Goal: Information Seeking & Learning: Learn about a topic

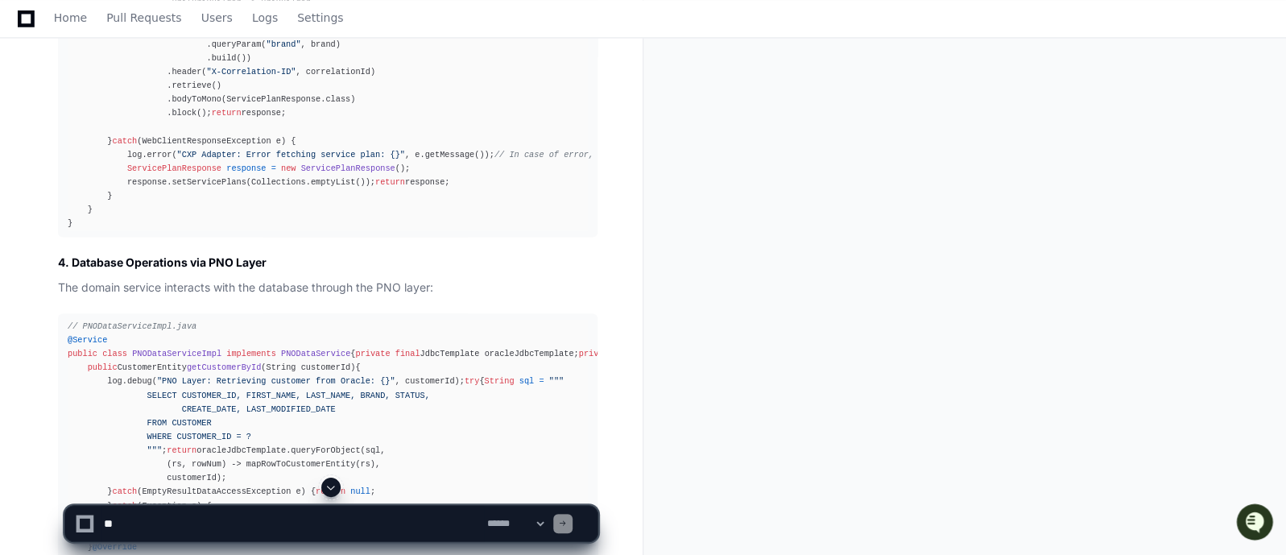
click at [322, 521] on textarea at bounding box center [292, 523] width 383 height 35
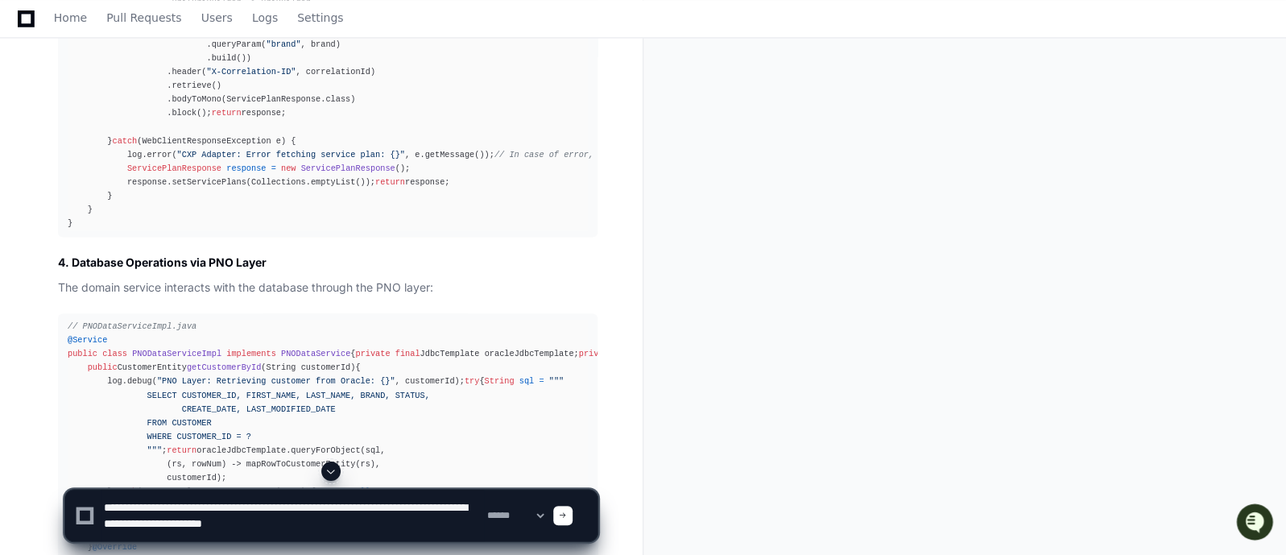
click at [379, 505] on textarea at bounding box center [292, 515] width 383 height 52
click at [354, 525] on textarea at bounding box center [292, 515] width 383 height 52
paste textarea "**********"
type textarea "**********"
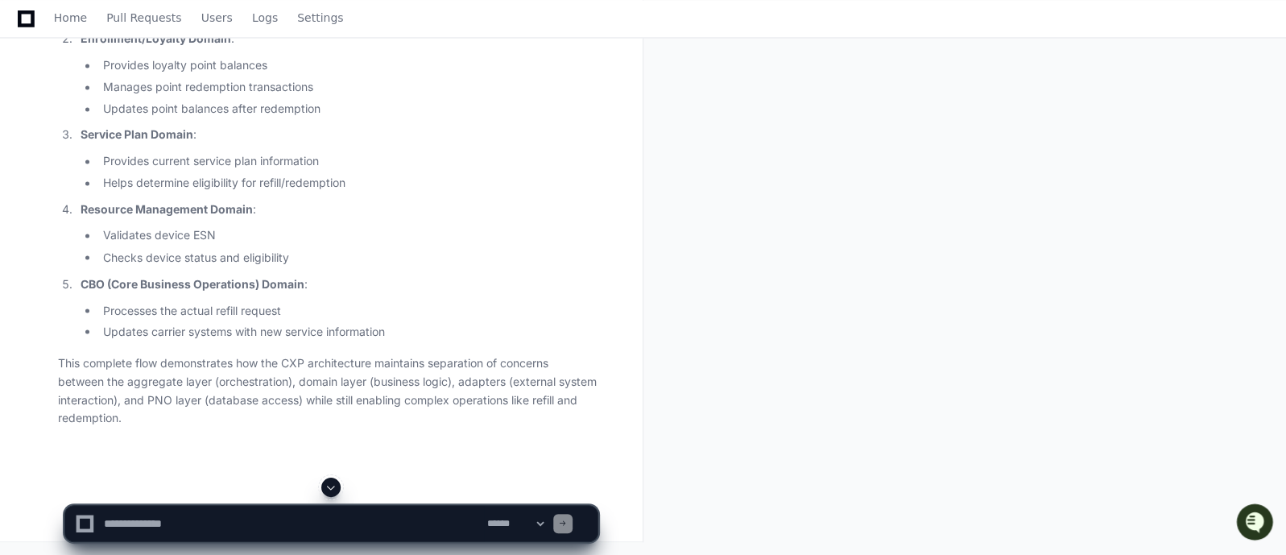
scroll to position [63124, 0]
click at [328, 518] on textarea at bounding box center [292, 523] width 383 height 35
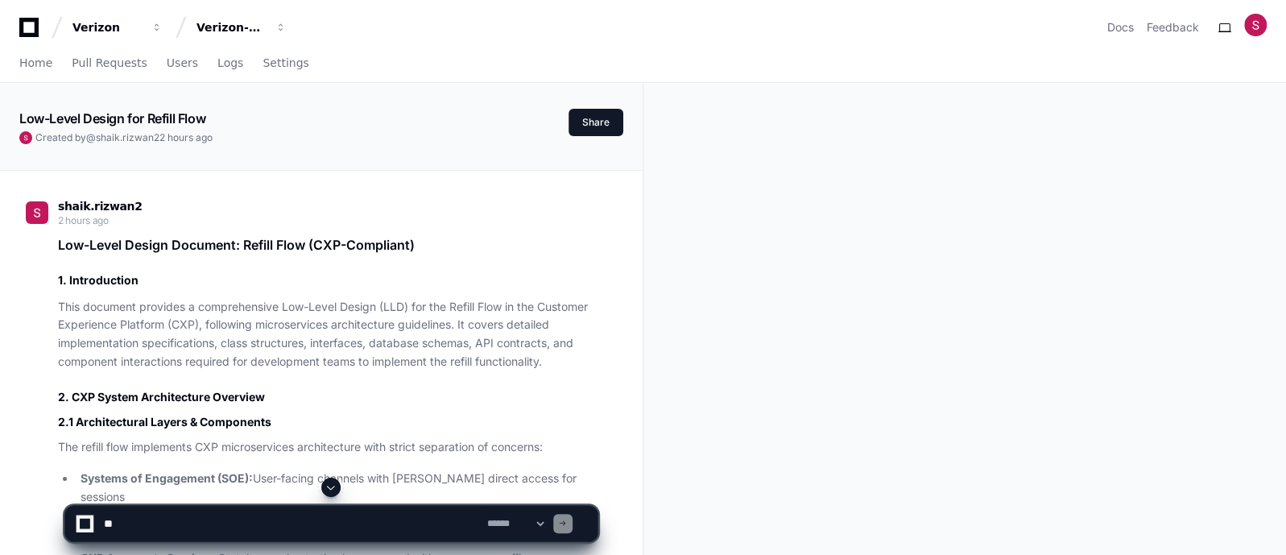
click at [250, 522] on textarea at bounding box center [292, 523] width 383 height 35
click at [308, 535] on textarea at bounding box center [292, 523] width 383 height 35
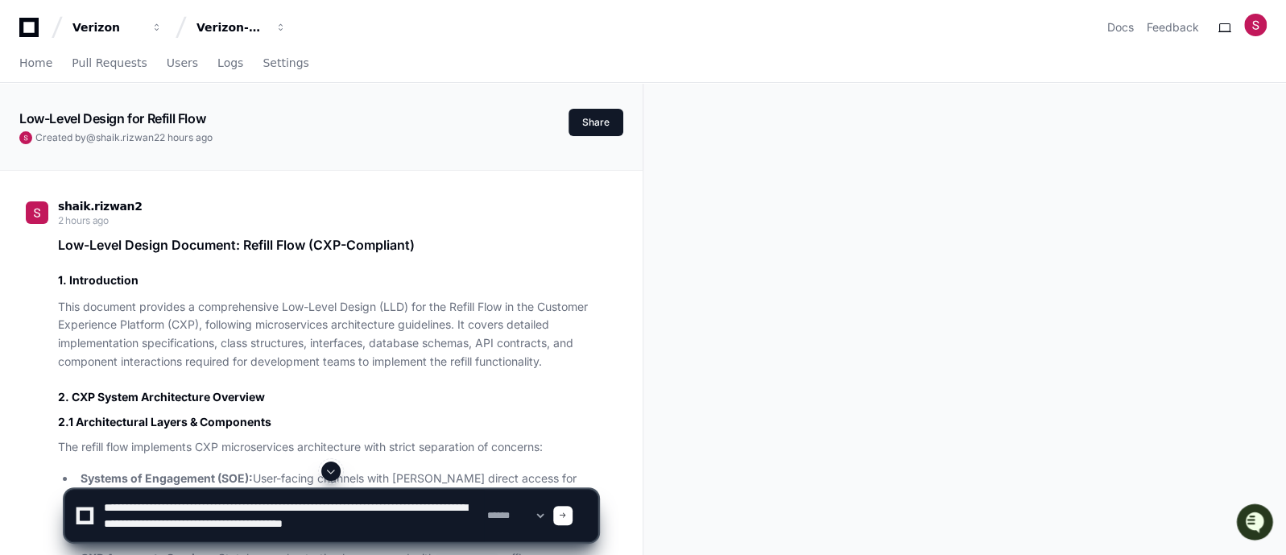
paste textarea "**********"
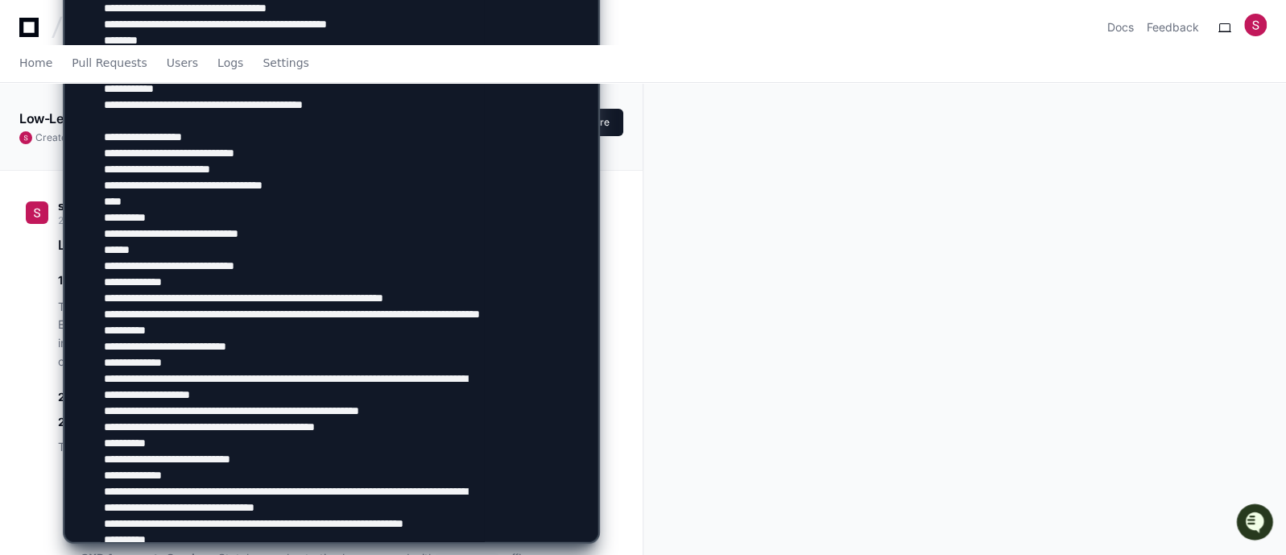
scroll to position [4948, 0]
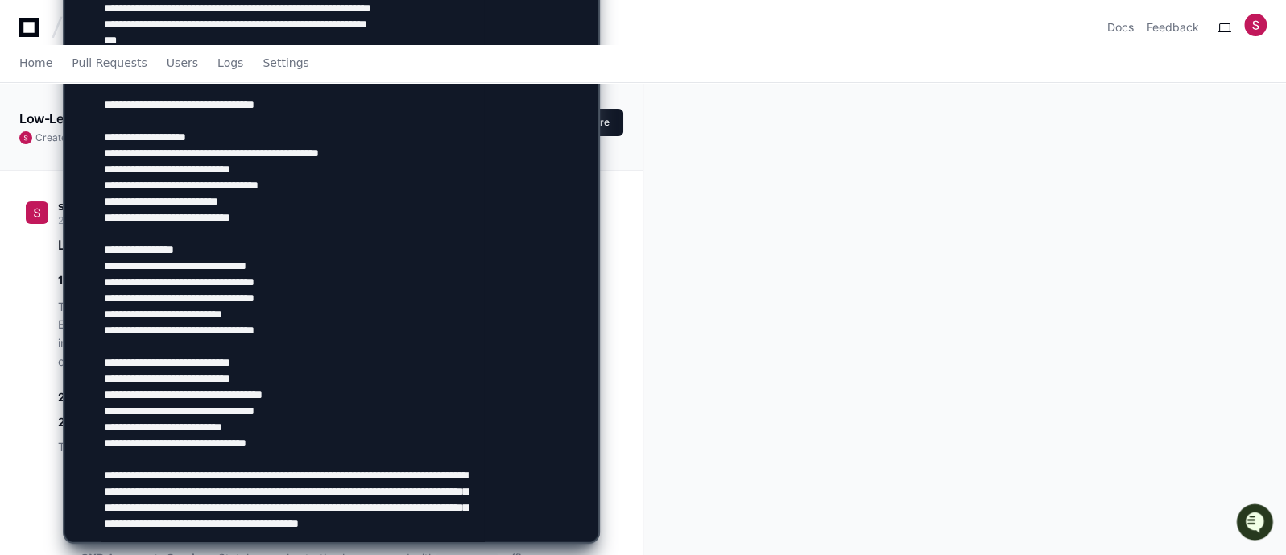
type textarea "**********"
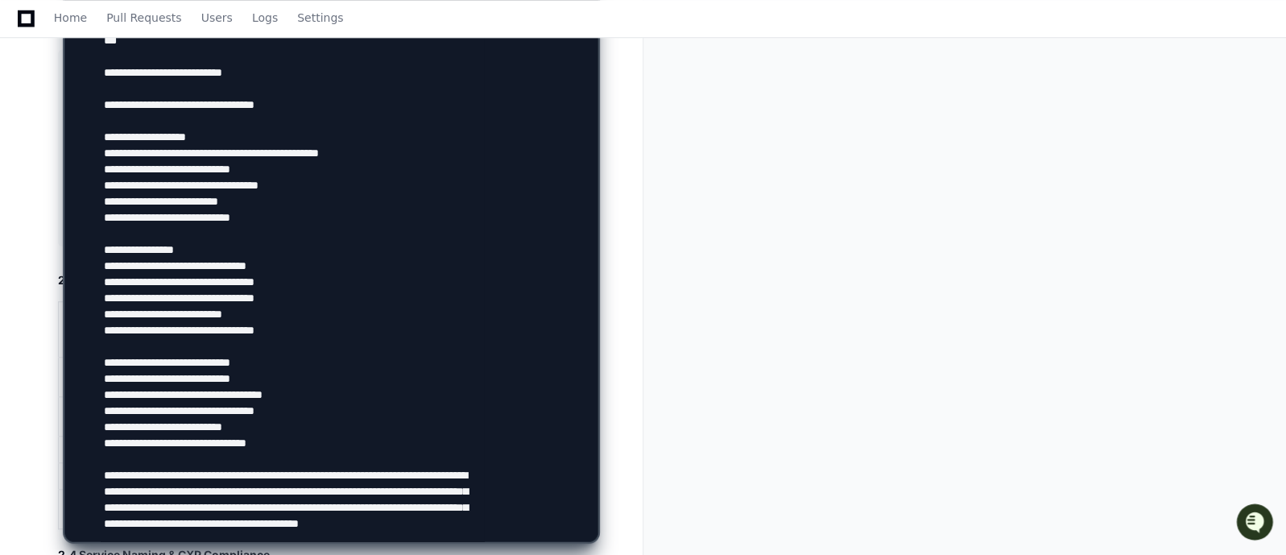
scroll to position [764, 0]
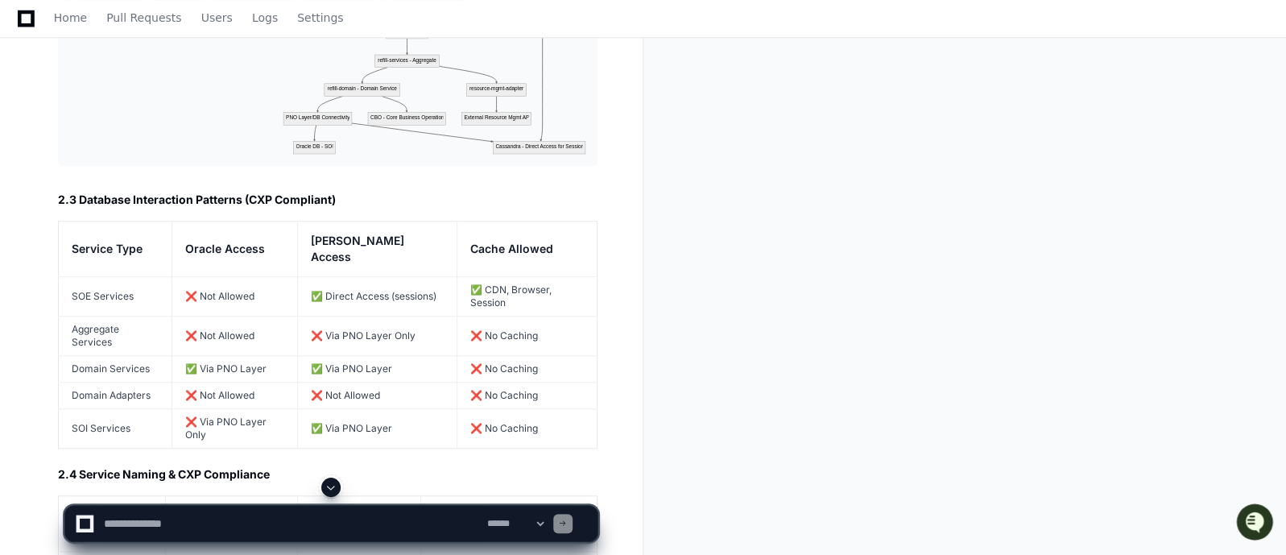
scroll to position [0, 0]
click at [328, 483] on span at bounding box center [330, 487] width 13 height 13
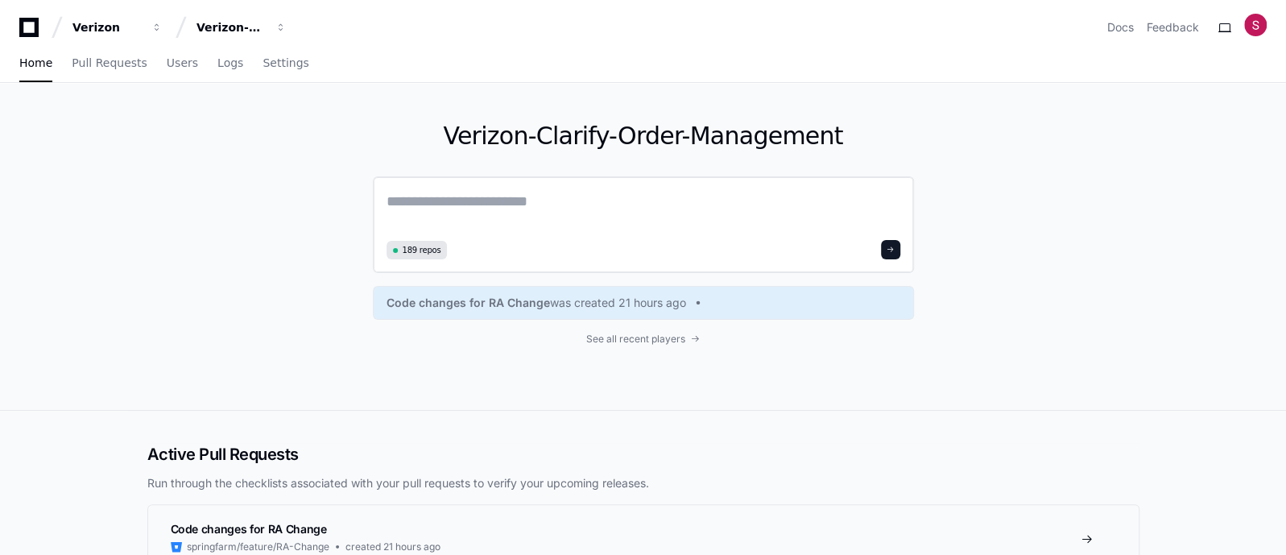
click at [542, 211] on textarea at bounding box center [643, 212] width 514 height 45
paste textarea "**********"
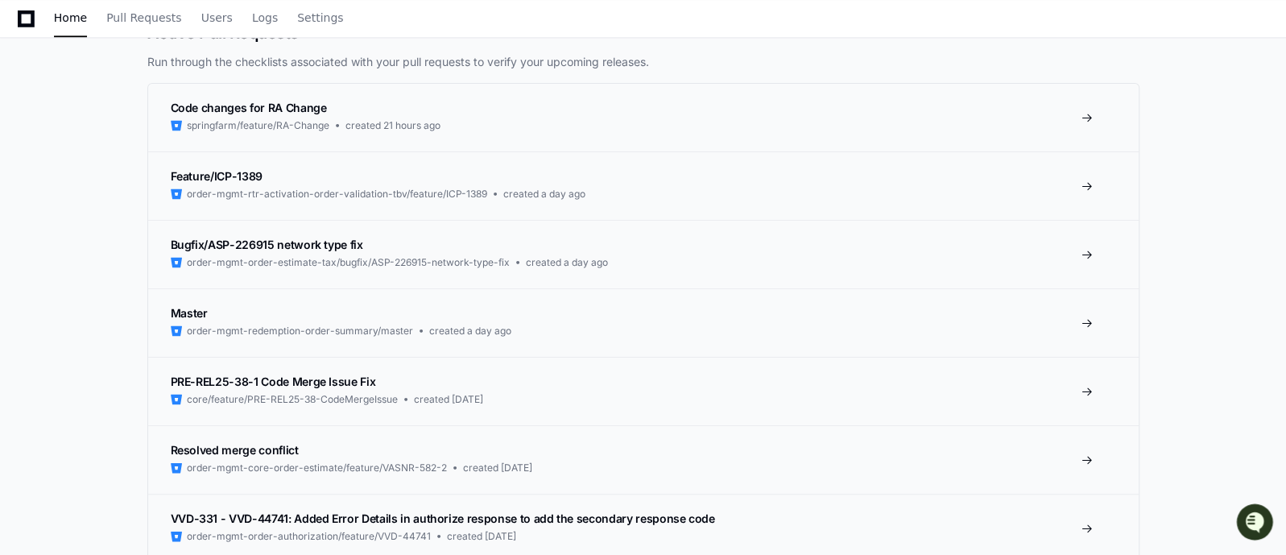
scroll to position [66750, 0]
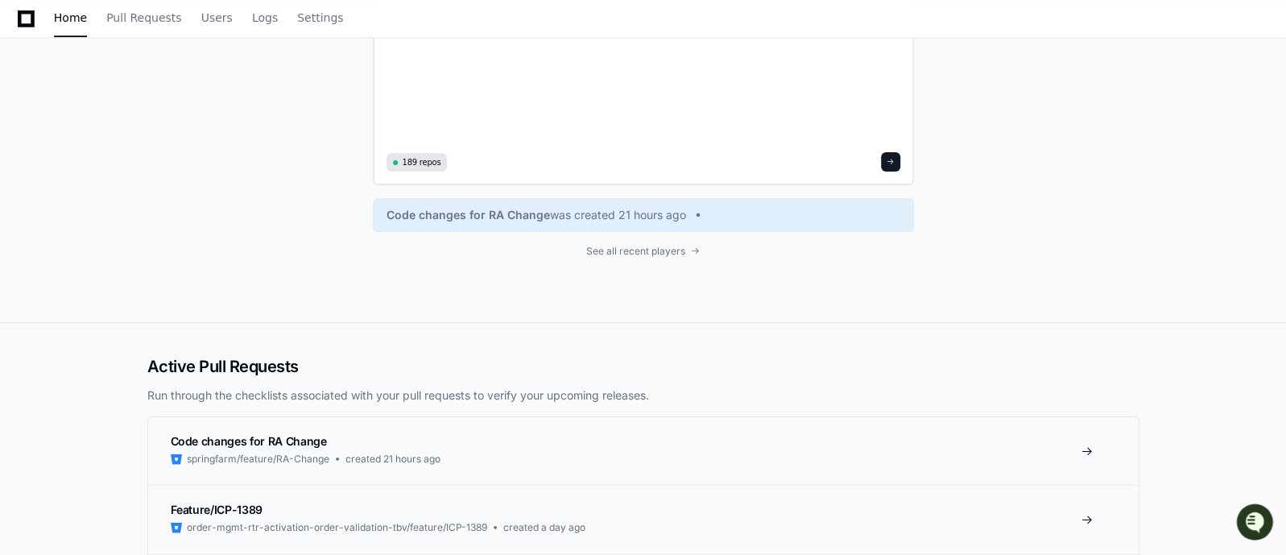
type textarea "**********"
click at [892, 162] on span at bounding box center [890, 162] width 8 height 8
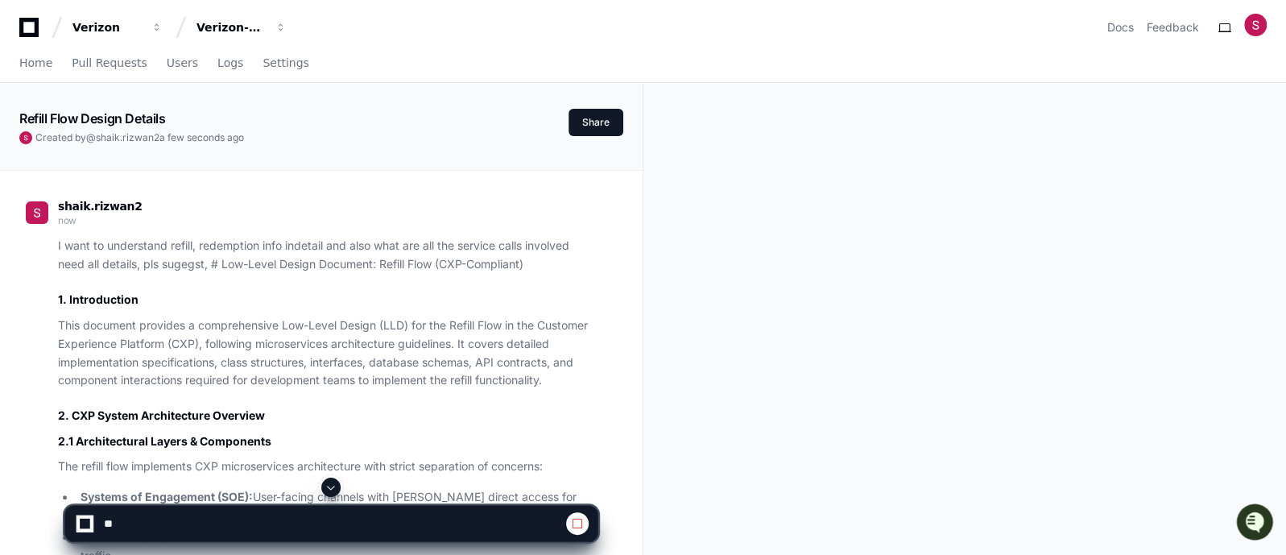
click at [509, 300] on h2 "1. Introduction" at bounding box center [327, 299] width 539 height 16
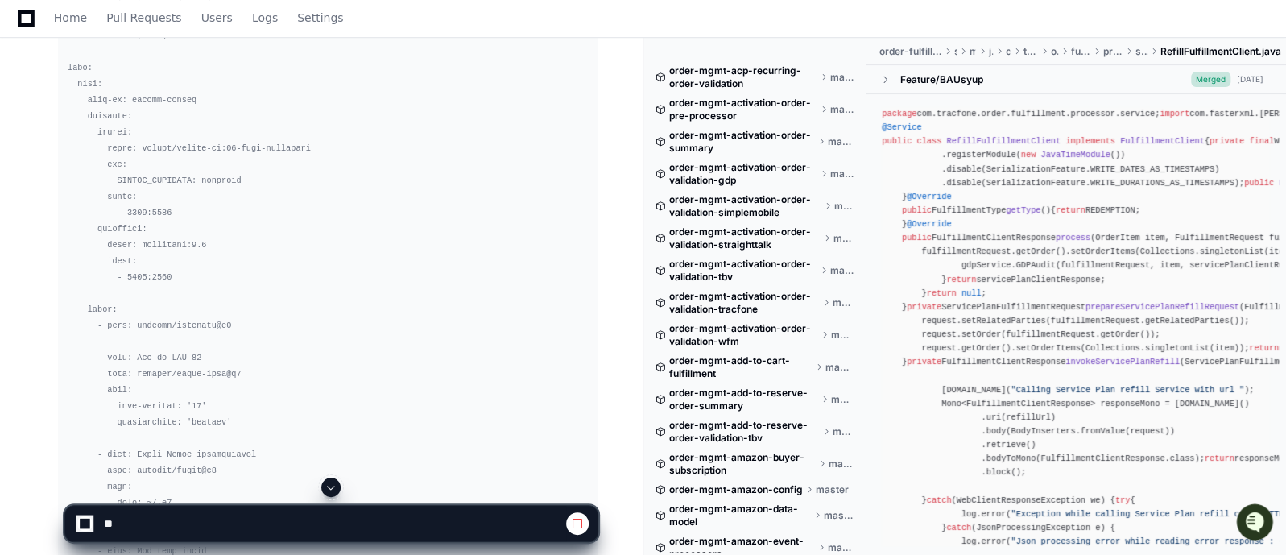
scroll to position [45521, 0]
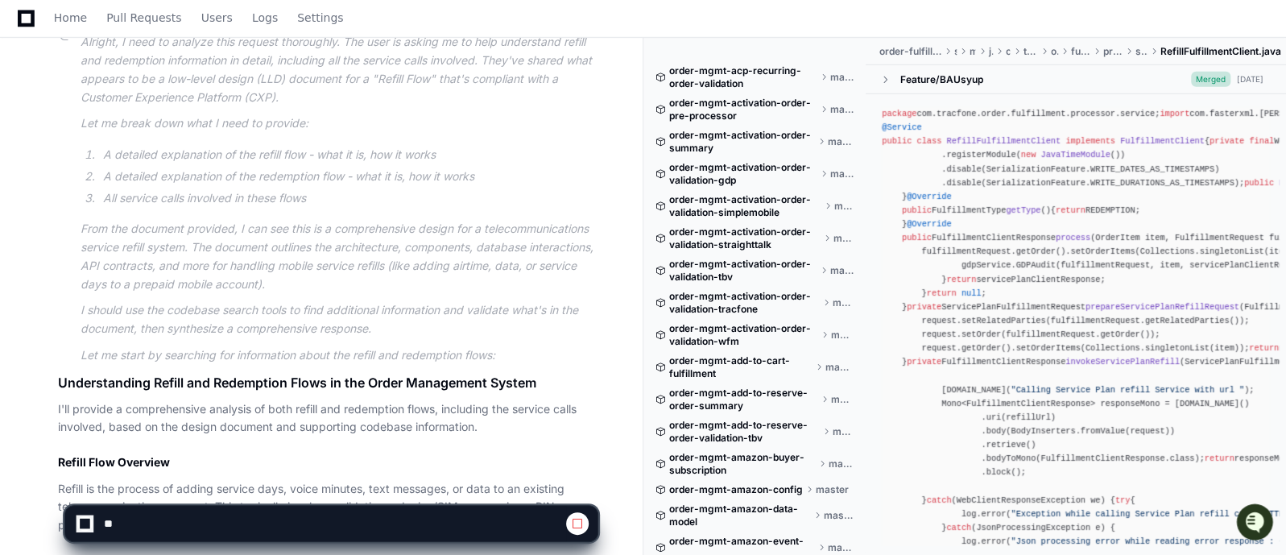
click at [500, 454] on h2 "Refill Flow Overview" at bounding box center [327, 462] width 539 height 16
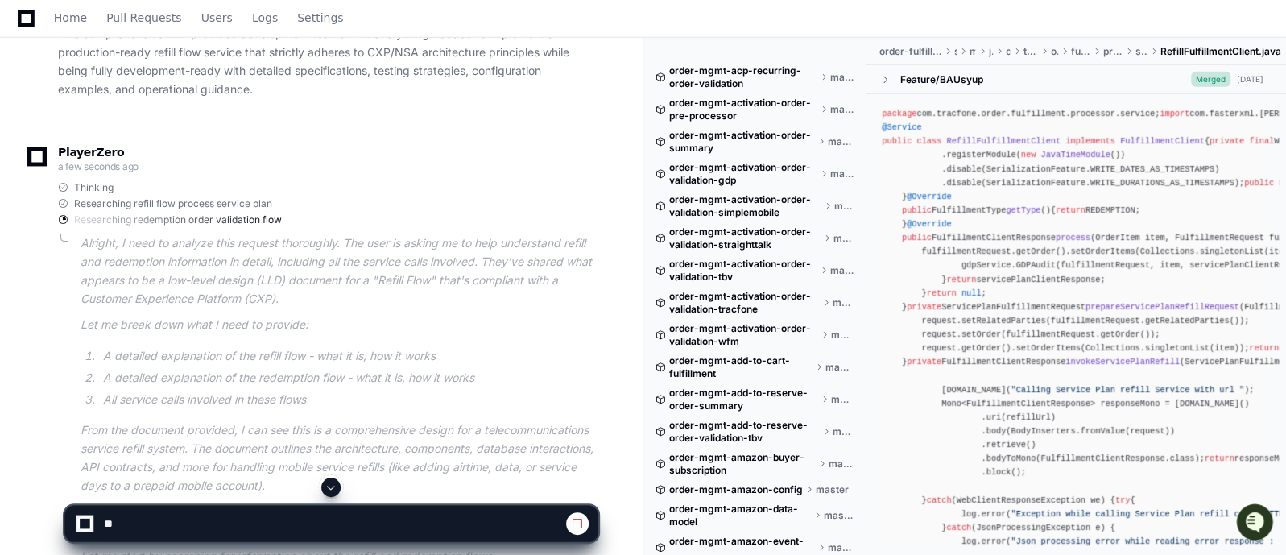
scroll to position [45360, 0]
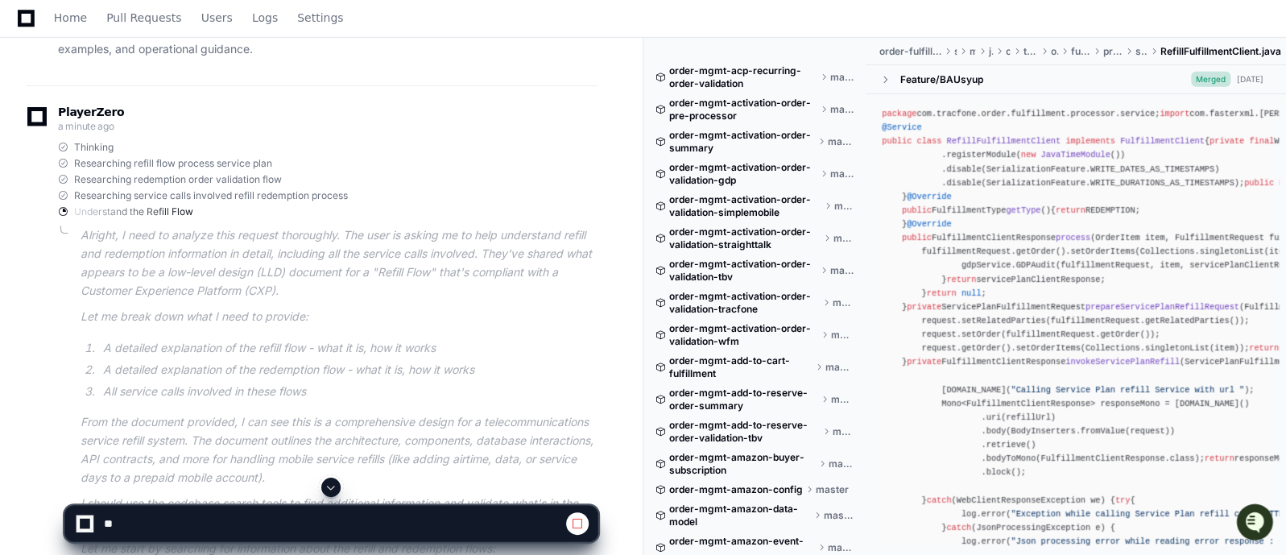
click at [530, 382] on li "All service calls involved in these flows" at bounding box center [347, 391] width 499 height 19
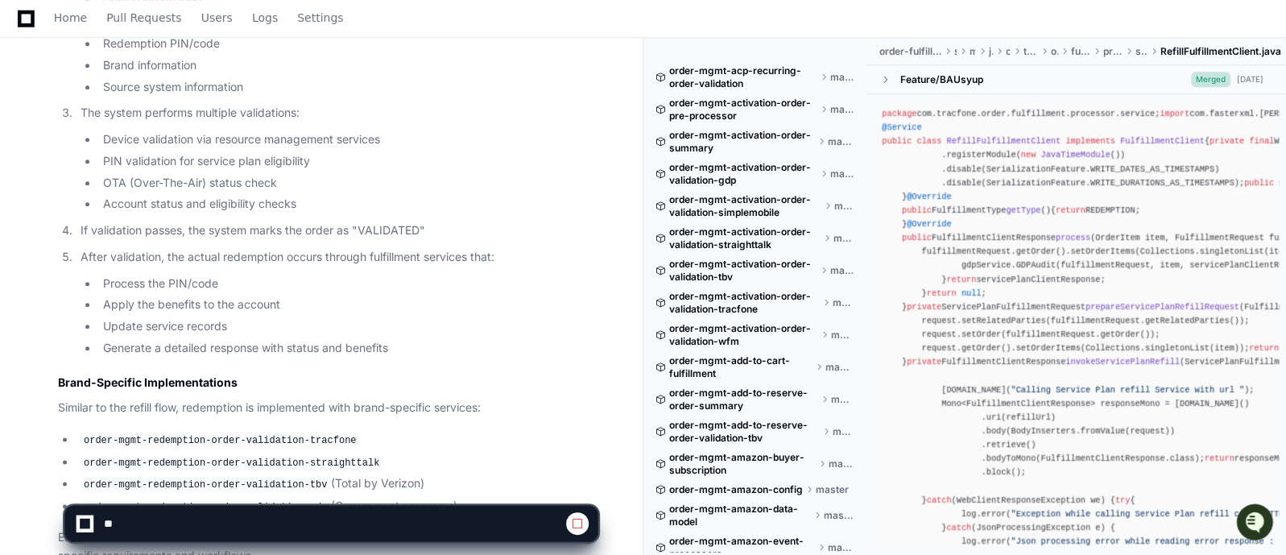
scroll to position [47333, 0]
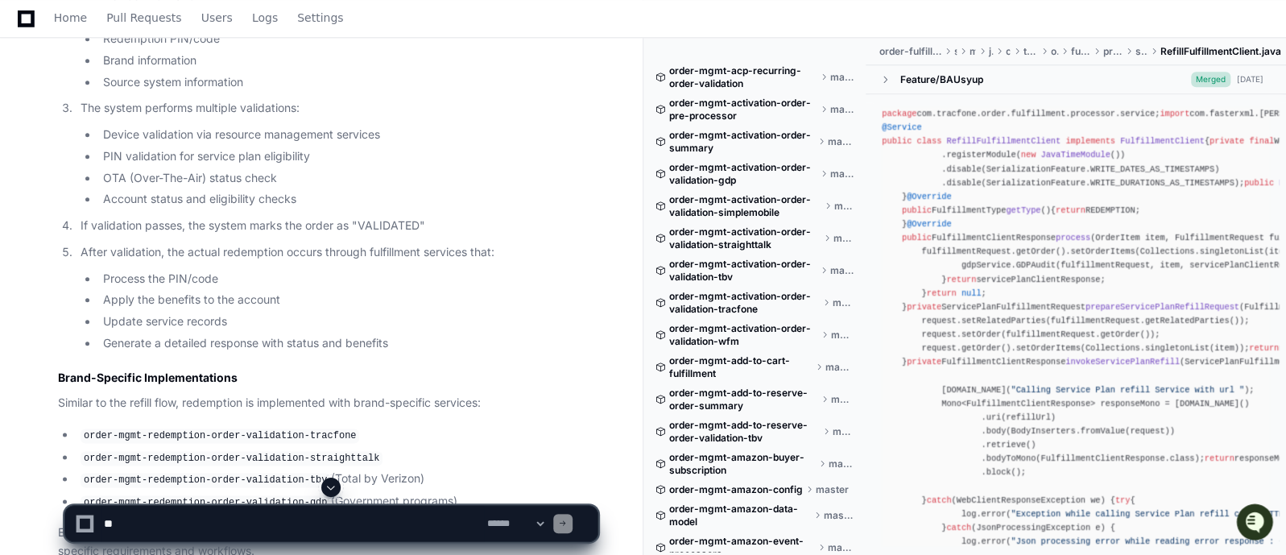
click at [330, 487] on span at bounding box center [330, 487] width 13 height 13
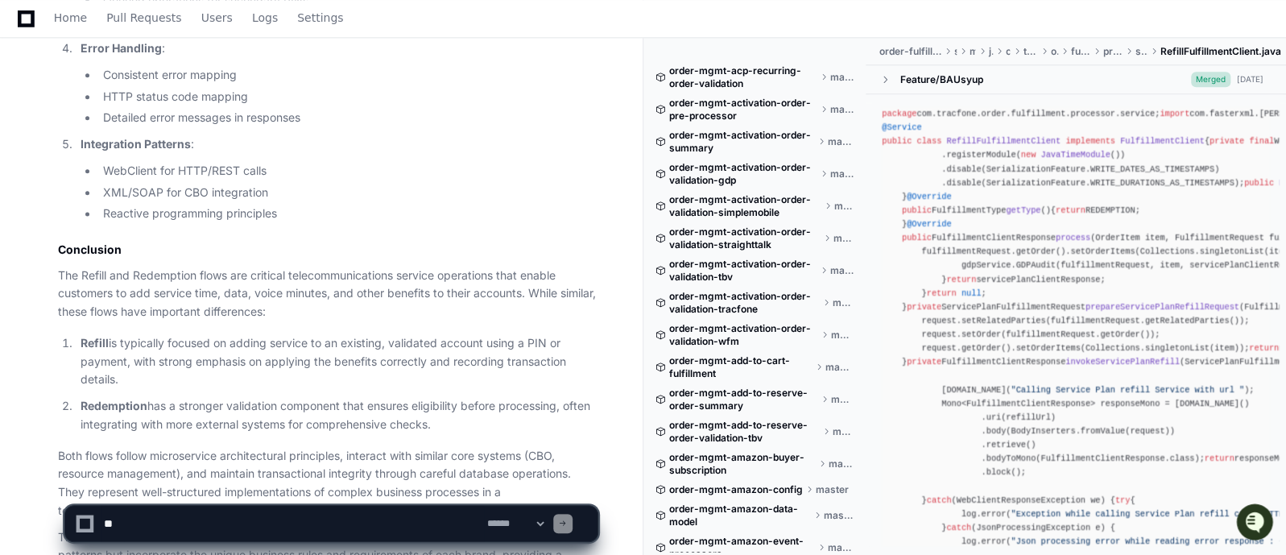
click at [328, 528] on p "The brand-specific implementations (Straight Talk, Tracfone, Total by Verizon, …" at bounding box center [327, 555] width 539 height 55
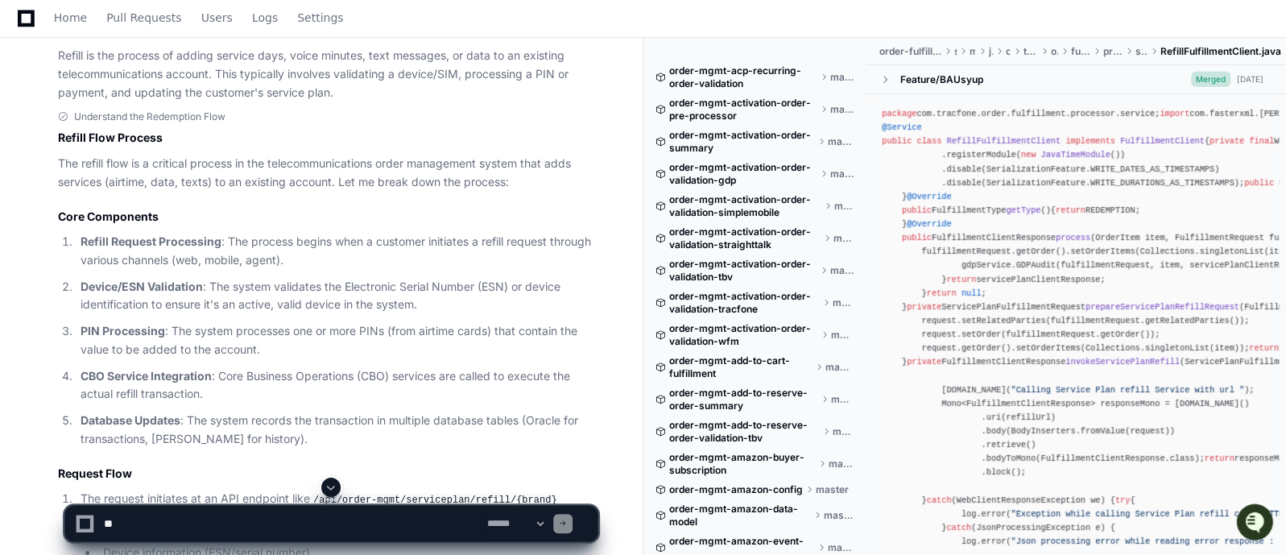
scroll to position [45624, 0]
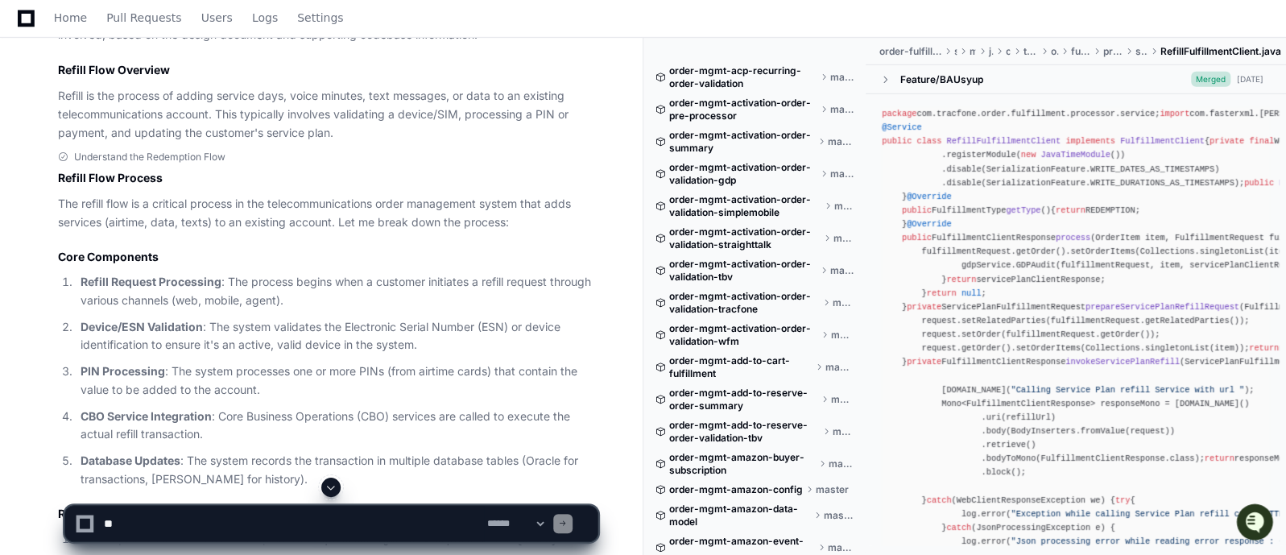
click at [407, 249] on h3 "Core Components" at bounding box center [327, 257] width 539 height 16
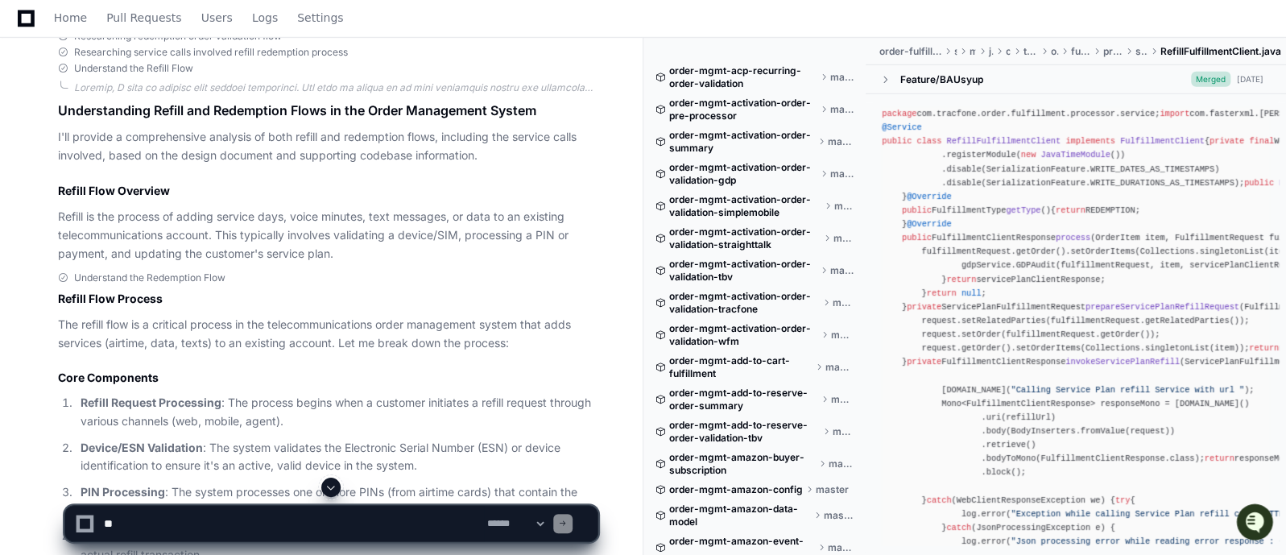
scroll to position [45544, 0]
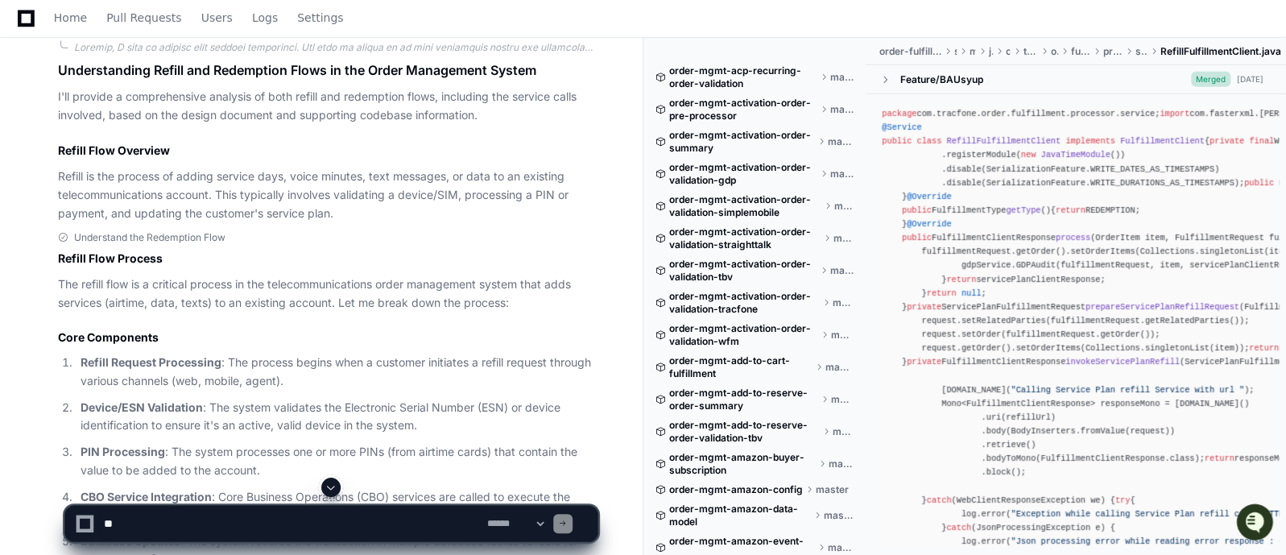
click at [376, 443] on p "PIN Processing : The system processes one or more PINs (from airtime cards) tha…" at bounding box center [339, 461] width 517 height 37
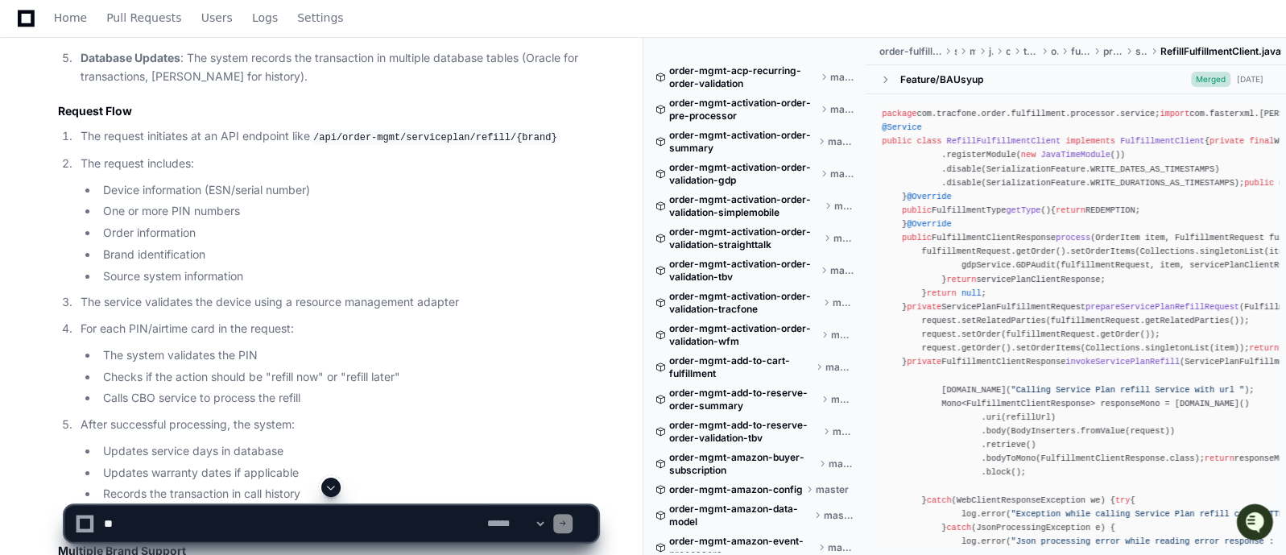
scroll to position [46067, 0]
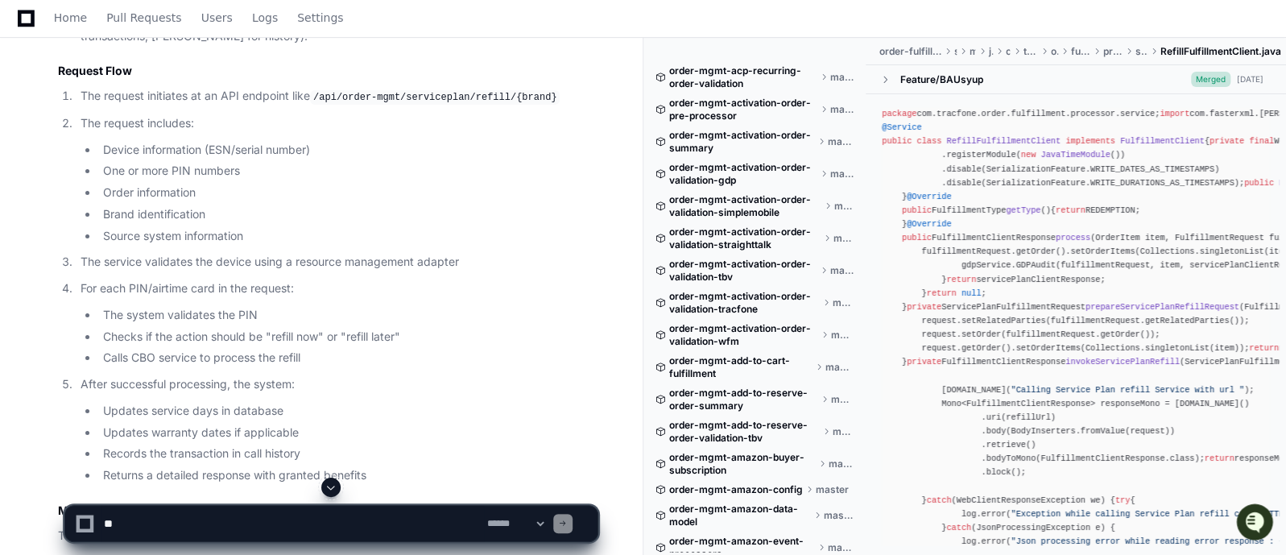
click at [386, 349] on li "Calls CBO service to process the refill" at bounding box center [347, 358] width 499 height 19
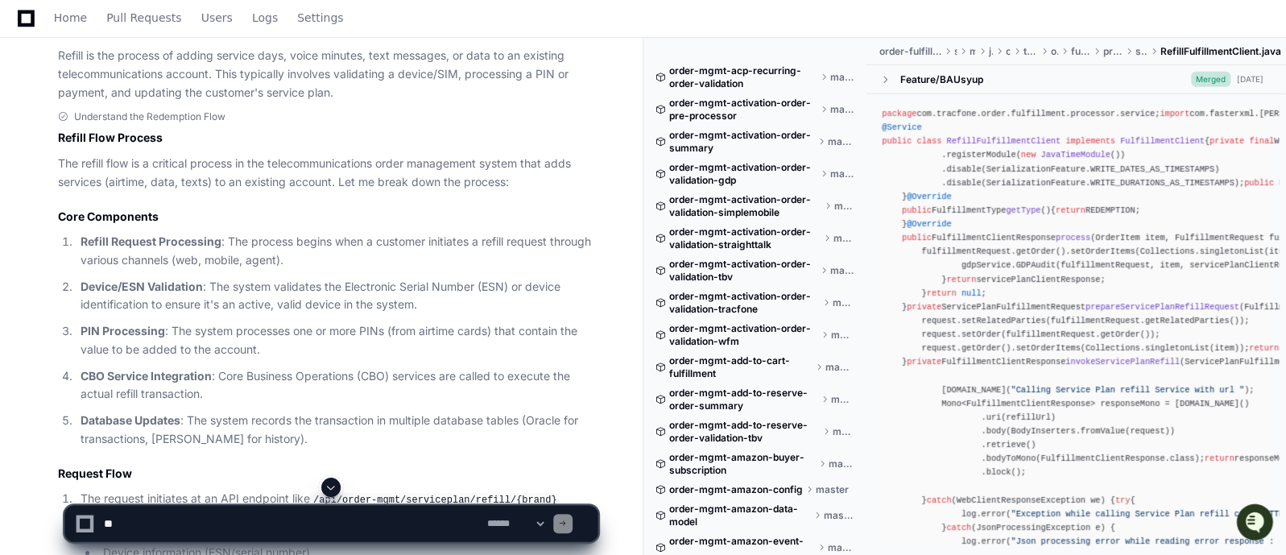
scroll to position [45624, 0]
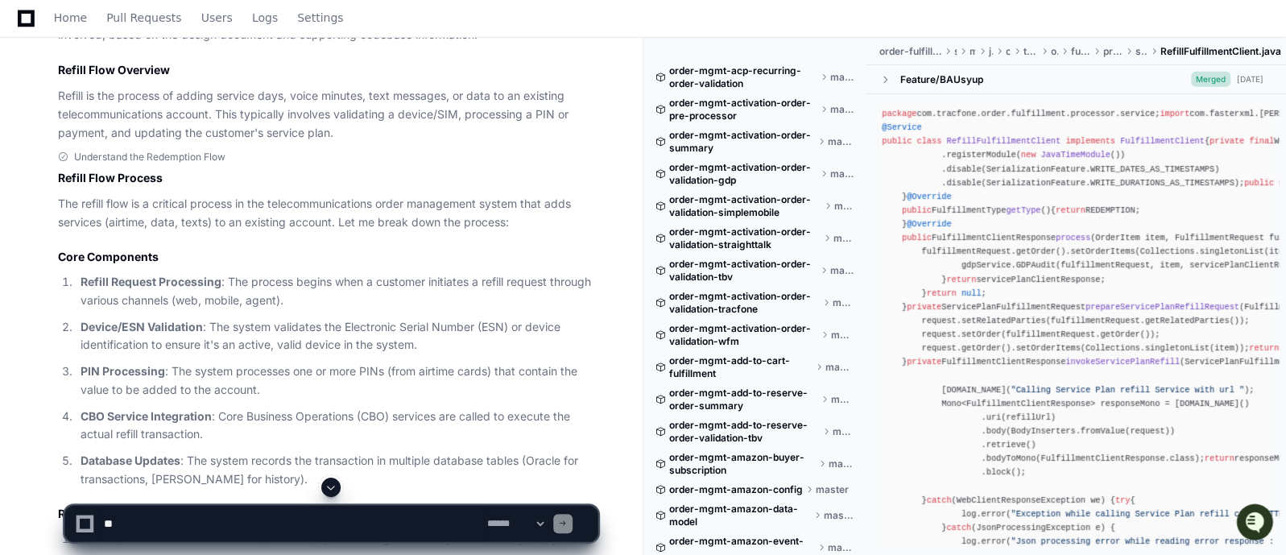
click at [431, 249] on h3 "Core Components" at bounding box center [327, 257] width 539 height 16
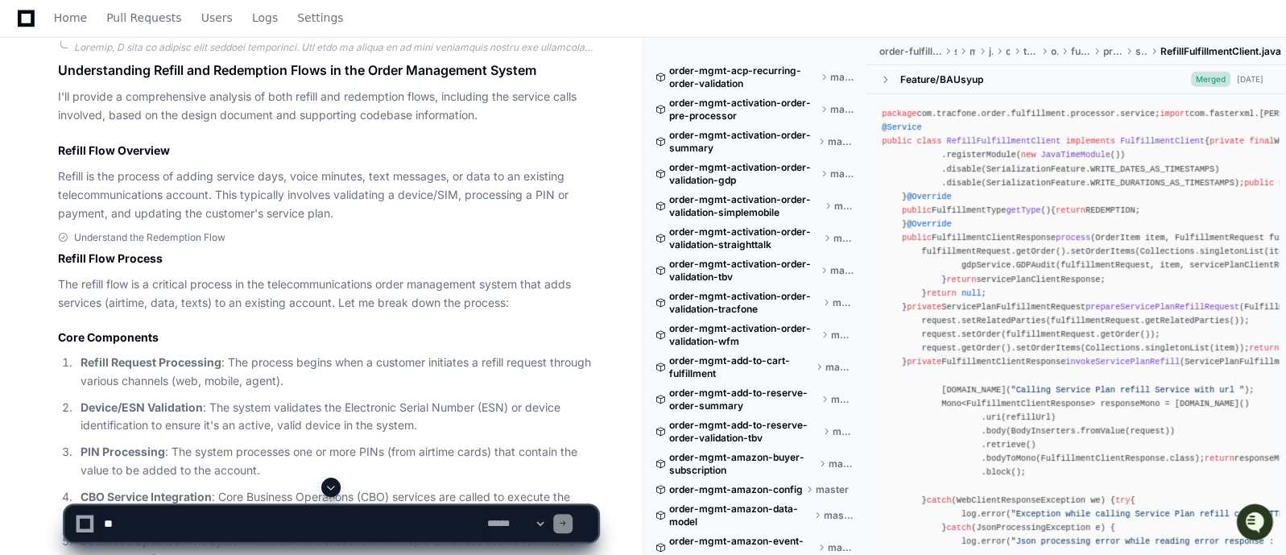
scroll to position [45584, 0]
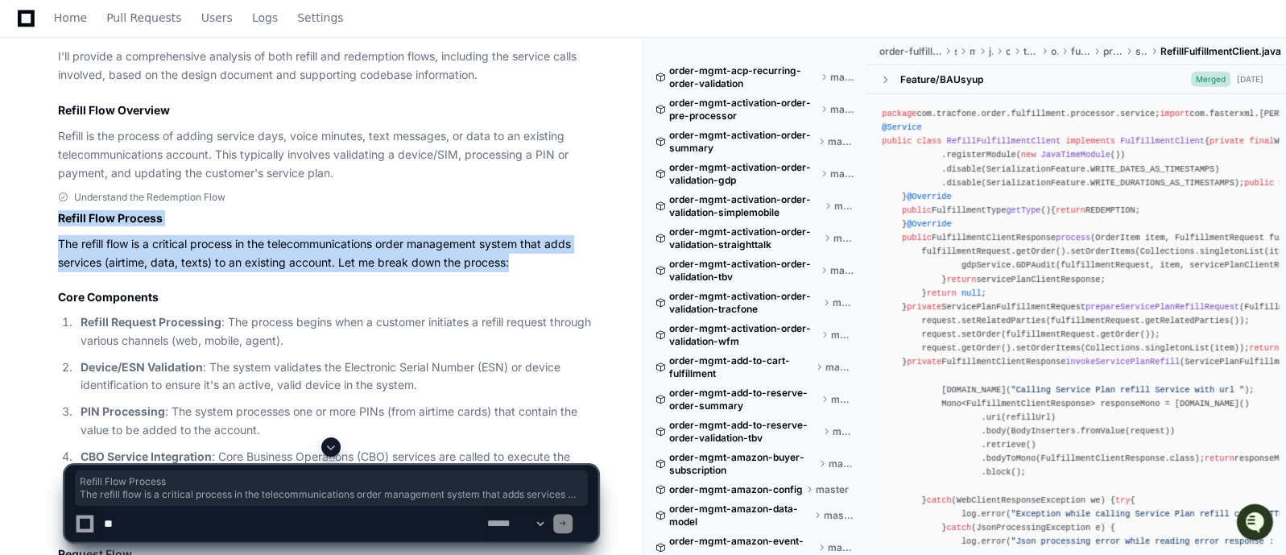
drag, startPoint x: 535, startPoint y: 151, endPoint x: 56, endPoint y: 109, distance: 480.8
copy article "Refill Flow Process The refill flow is a critical process in the telecommunicat…"
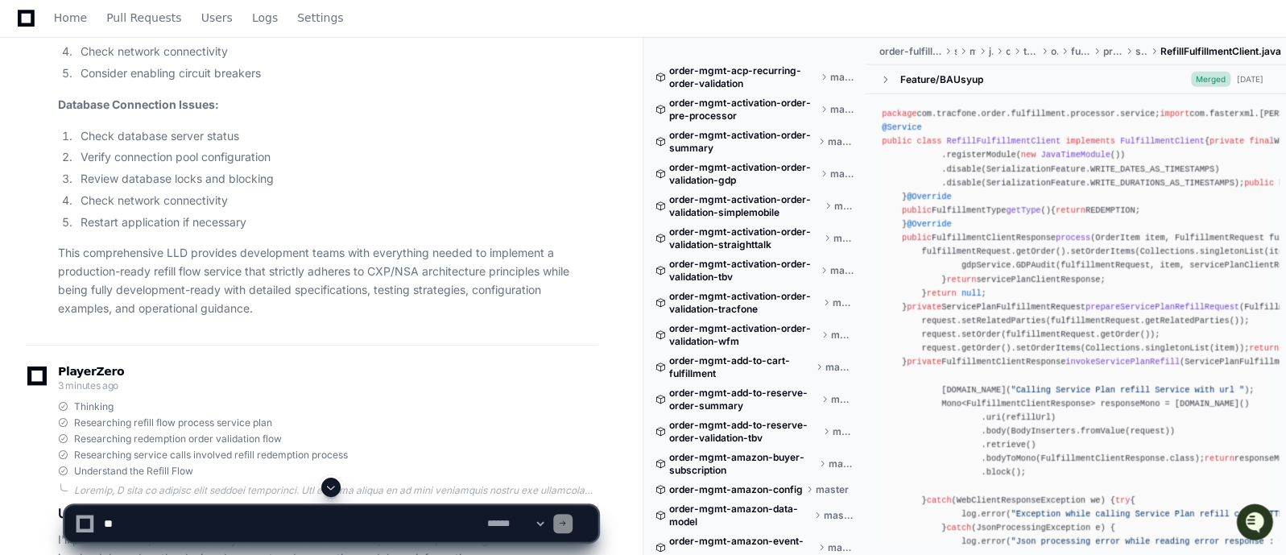
scroll to position [45141, 0]
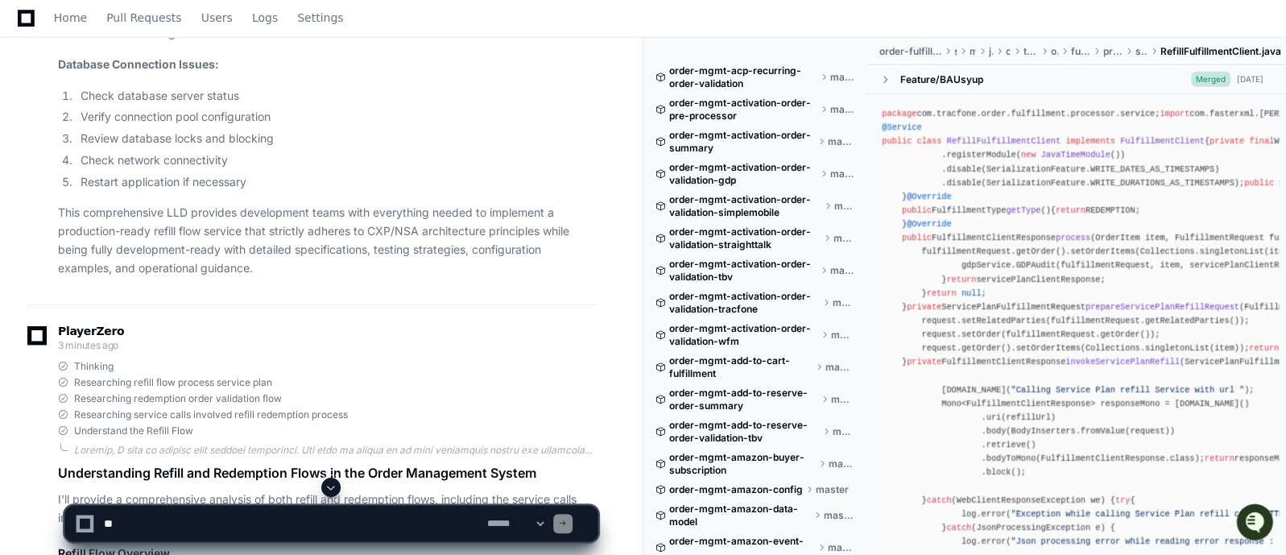
click at [469, 490] on p "I'll provide a comprehensive analysis of both refill and redemption flows, incl…" at bounding box center [327, 508] width 539 height 37
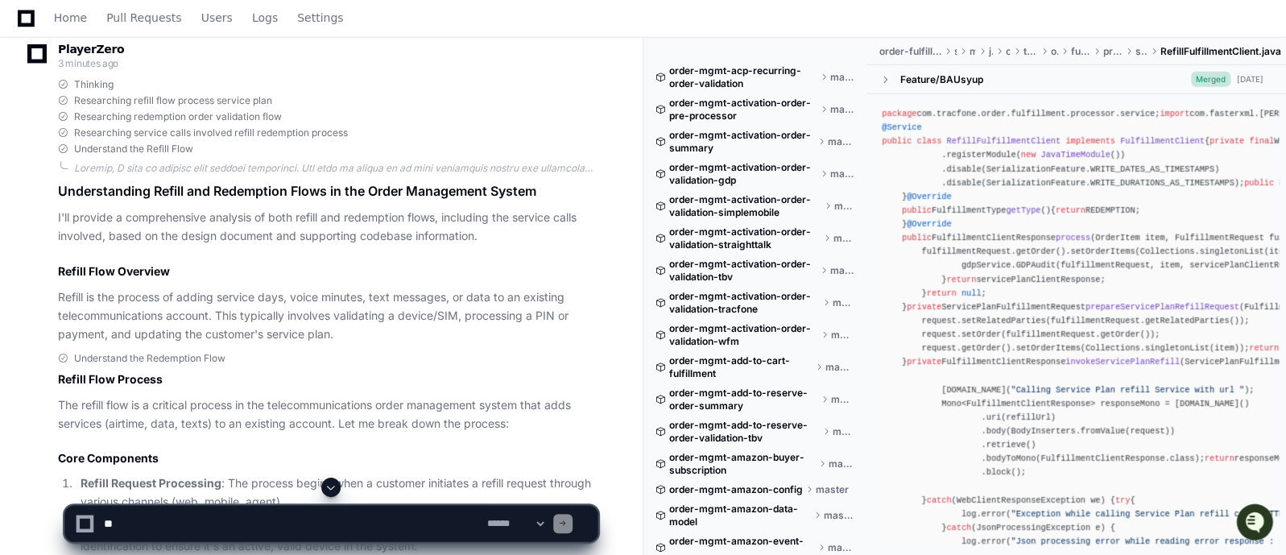
scroll to position [45463, 0]
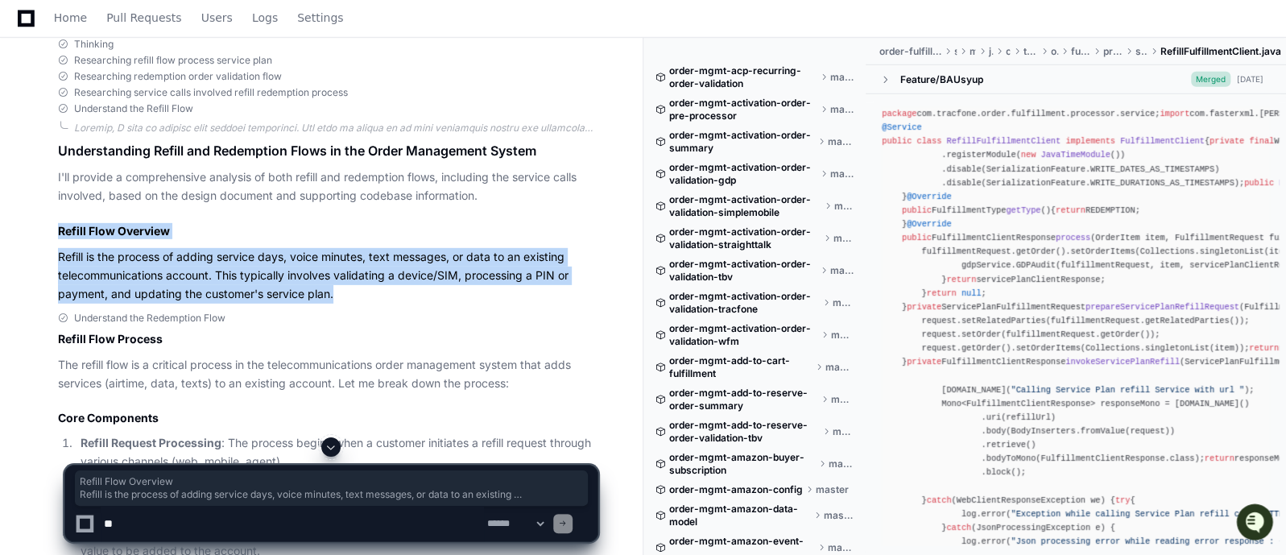
drag, startPoint x: 349, startPoint y: 189, endPoint x: 56, endPoint y: 130, distance: 298.9
click at [56, 130] on div "Thinking Researching refill flow process service plan Researching redemption or…" at bounding box center [312, 170] width 572 height 265
copy article "Refill Flow Overview Refill is the process of adding service days, voice minute…"
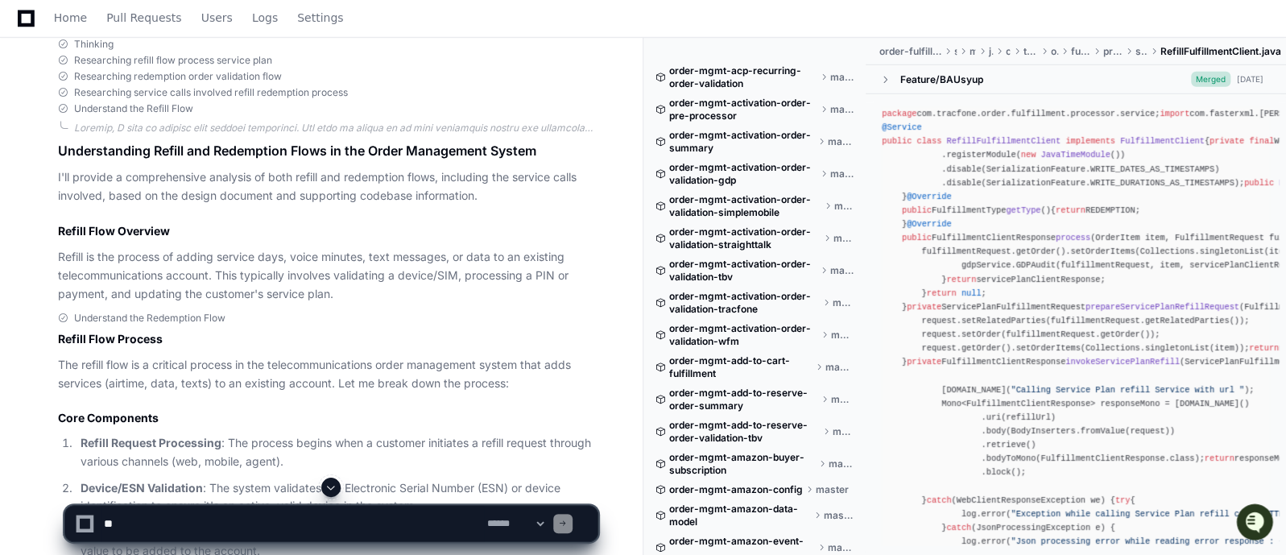
click at [363, 410] on h3 "Core Components" at bounding box center [327, 418] width 539 height 16
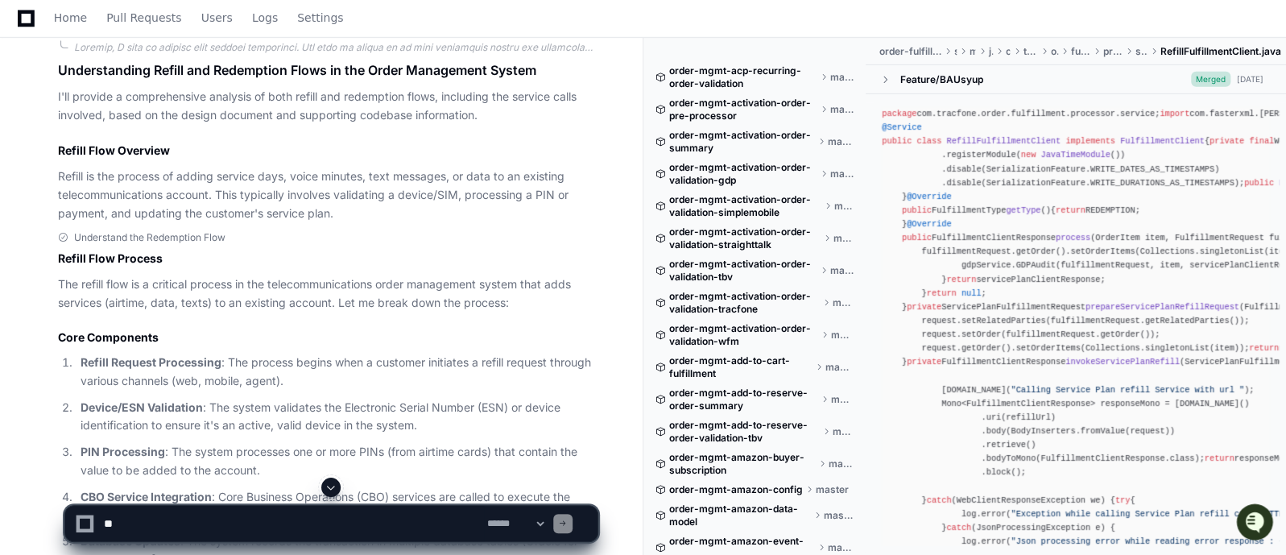
scroll to position [45584, 0]
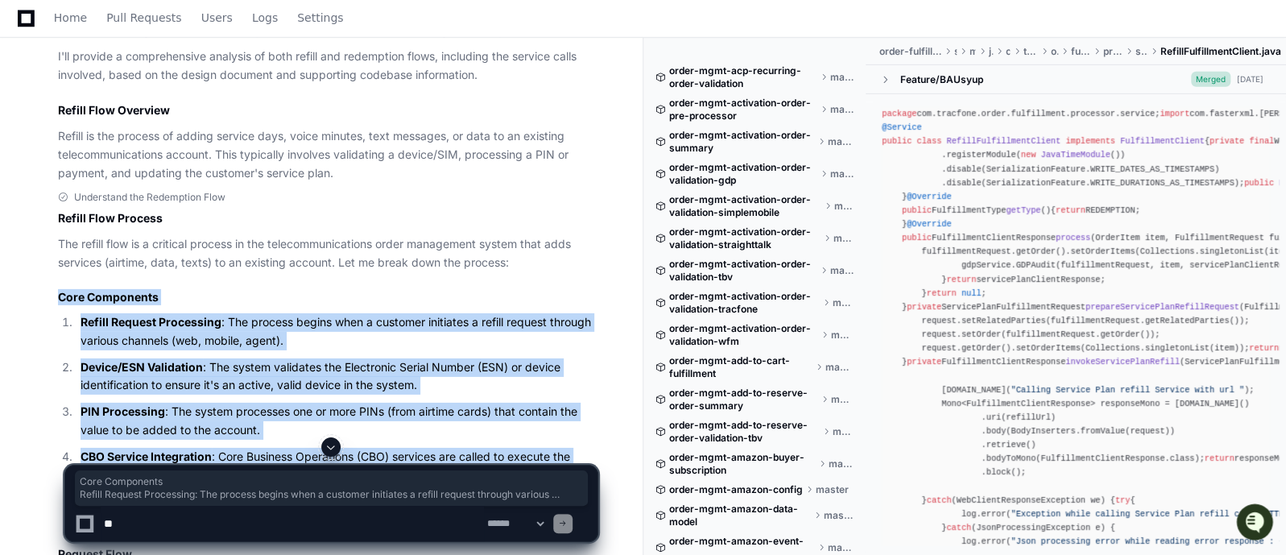
drag, startPoint x: 282, startPoint y: 414, endPoint x: 55, endPoint y: 194, distance: 316.0
copy article "Core Components Refill Request Processing : The process begins when a customer …"
click at [423, 289] on h3 "Core Components" at bounding box center [327, 297] width 539 height 16
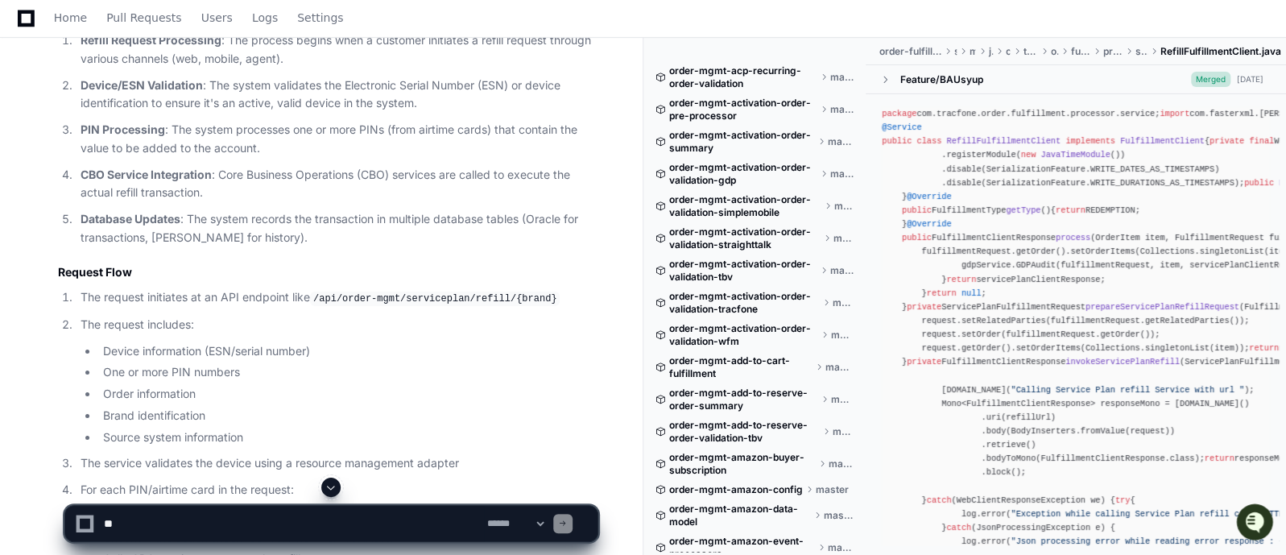
scroll to position [45906, 0]
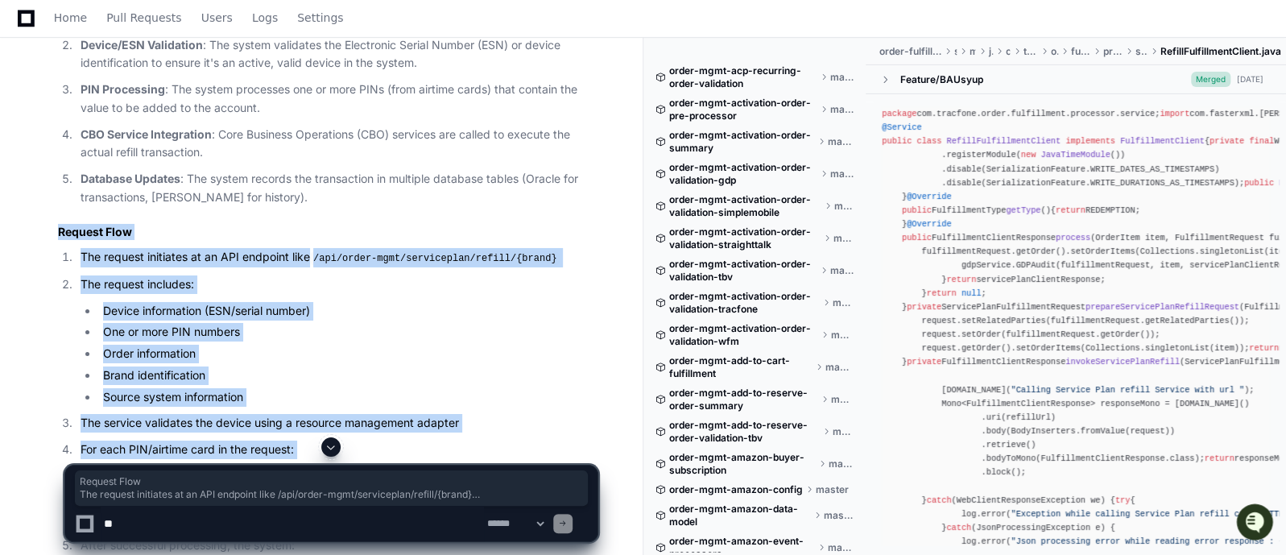
drag, startPoint x: 56, startPoint y: 126, endPoint x: 307, endPoint y: 373, distance: 351.2
click at [307, 373] on div "Understand the Redemption Flow Refill Flow Process The refill flow is a critica…" at bounding box center [312, 378] width 572 height 1018
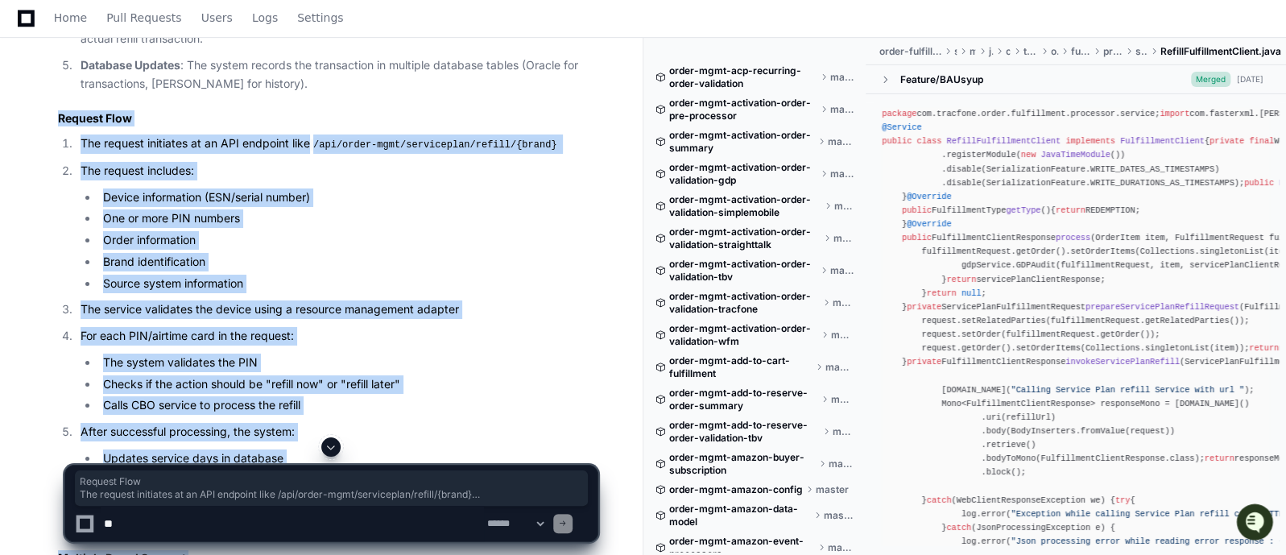
scroll to position [46042, 0]
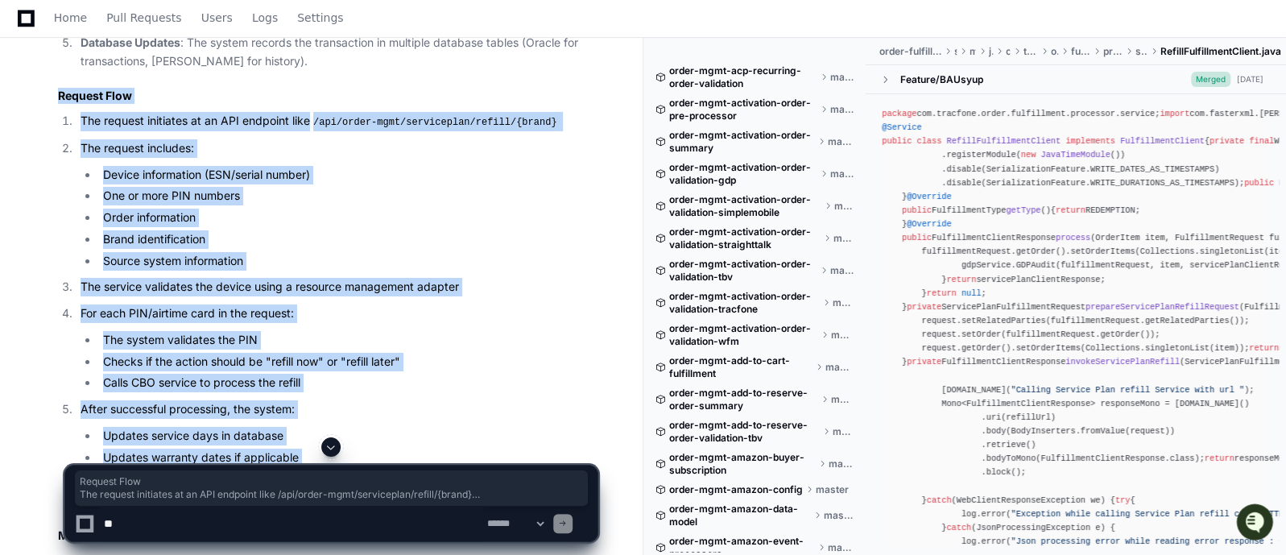
click at [374, 491] on li "Returns a detailed response with granted benefits" at bounding box center [347, 500] width 499 height 19
copy article "Request Flow The request initiates at an API endpoint like /api/order-mgmt/serv…"
click at [431, 427] on ul "Updates service days in database Updates warranty dates if applicable Records t…" at bounding box center [339, 468] width 517 height 83
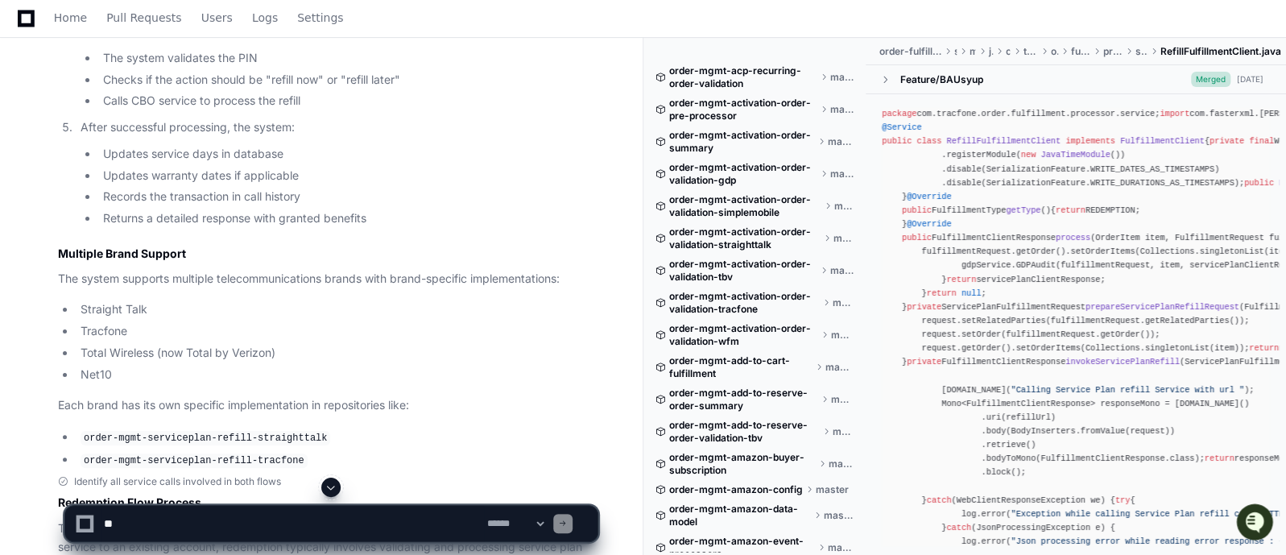
scroll to position [46364, 0]
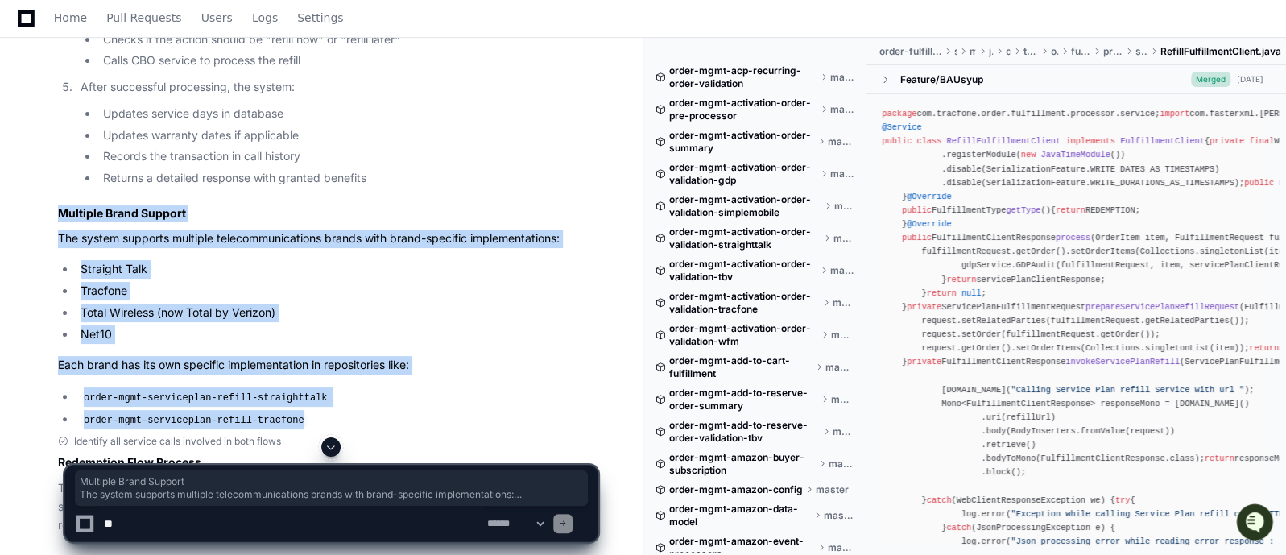
drag, startPoint x: 295, startPoint y: 308, endPoint x: 54, endPoint y: 97, distance: 319.5
copy article "Multiple Brand Support The system supports multiple telecommunications brands w…"
click at [353, 410] on li "order-mgmt-serviceplan-refill-tracfone" at bounding box center [337, 419] width 522 height 19
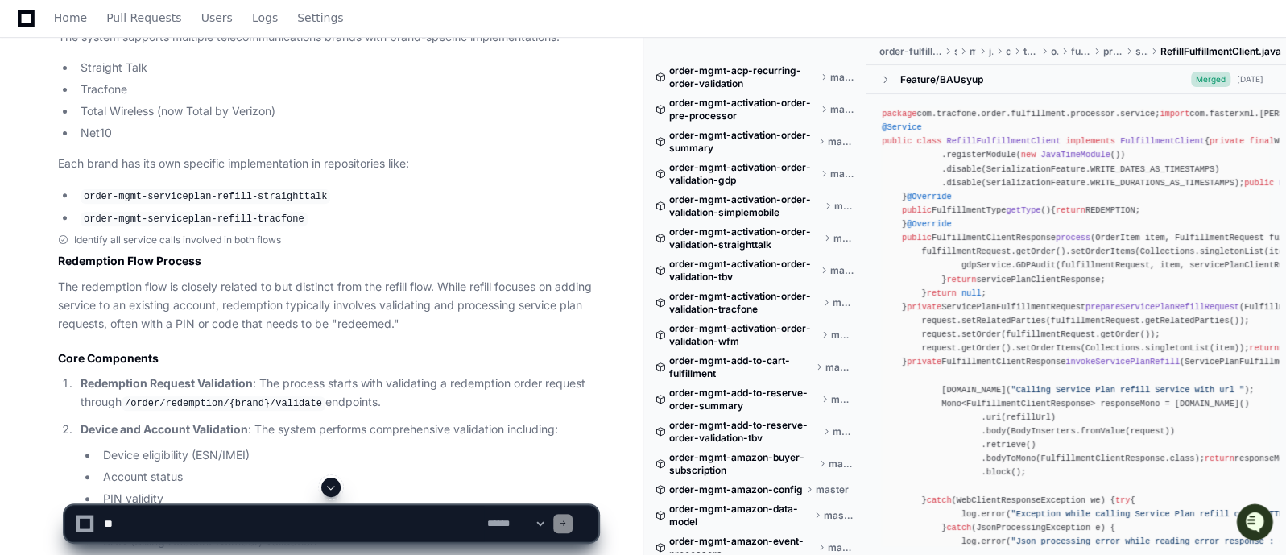
scroll to position [46525, 0]
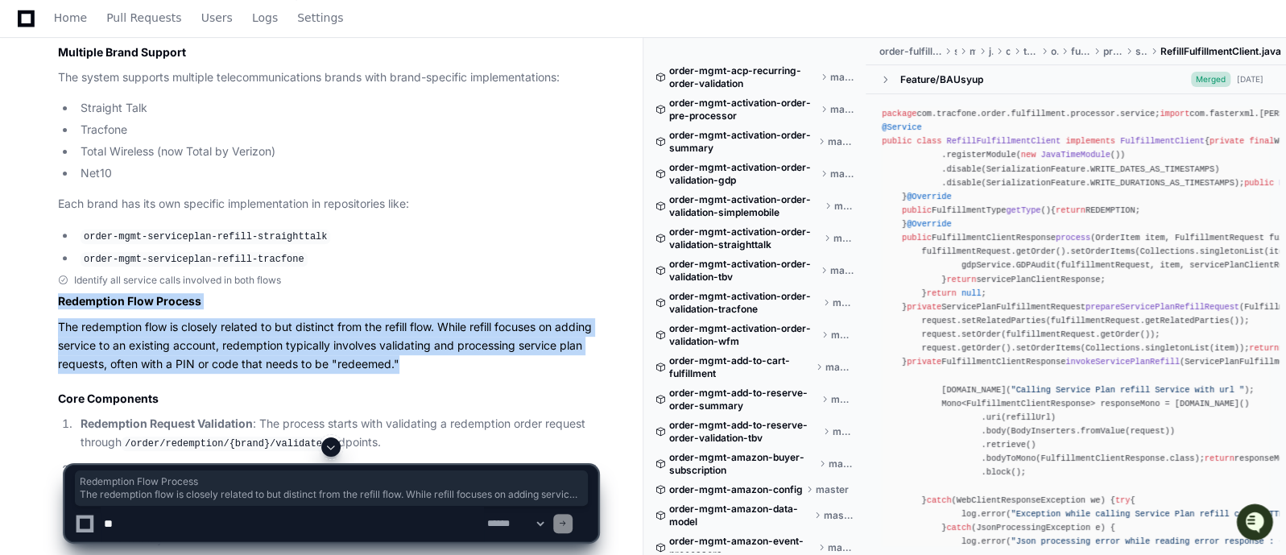
drag, startPoint x: 478, startPoint y: 252, endPoint x: 54, endPoint y: 192, distance: 428.5
copy article "Redemption Flow Process The redemption flow is closely related to but distinct …"
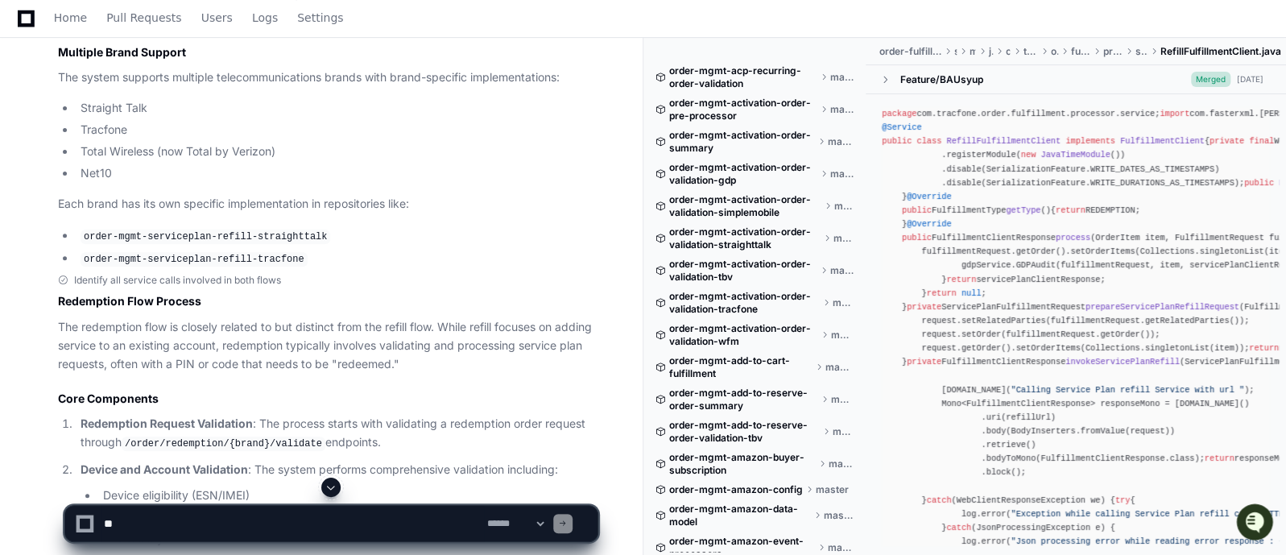
click at [488, 415] on p "Redemption Request Validation : The process starts with validating a redemption…" at bounding box center [339, 433] width 517 height 37
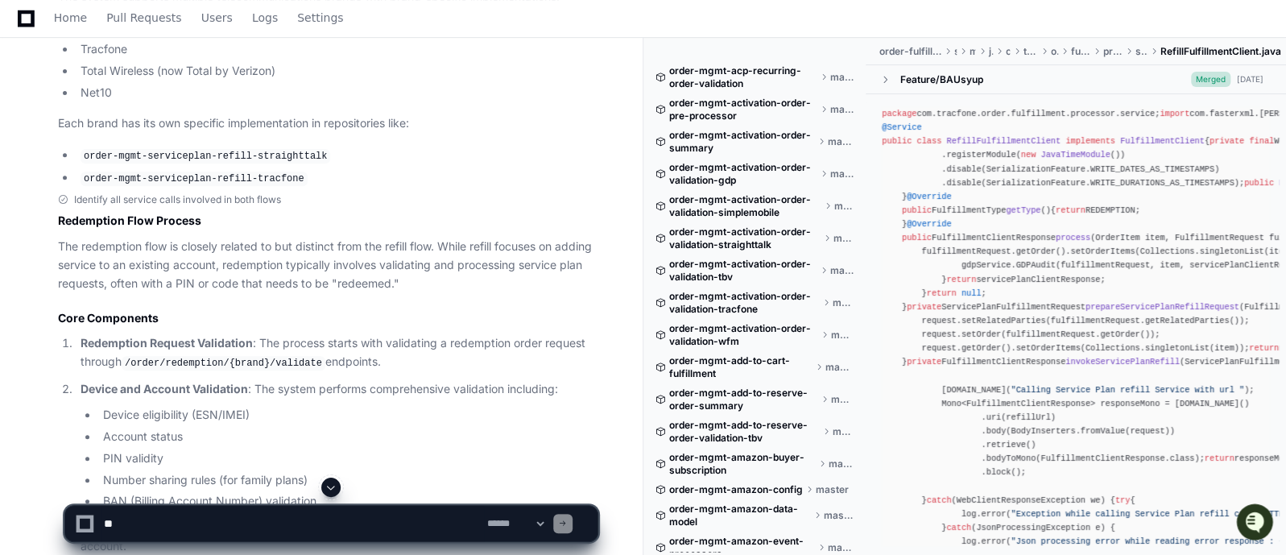
scroll to position [46646, 0]
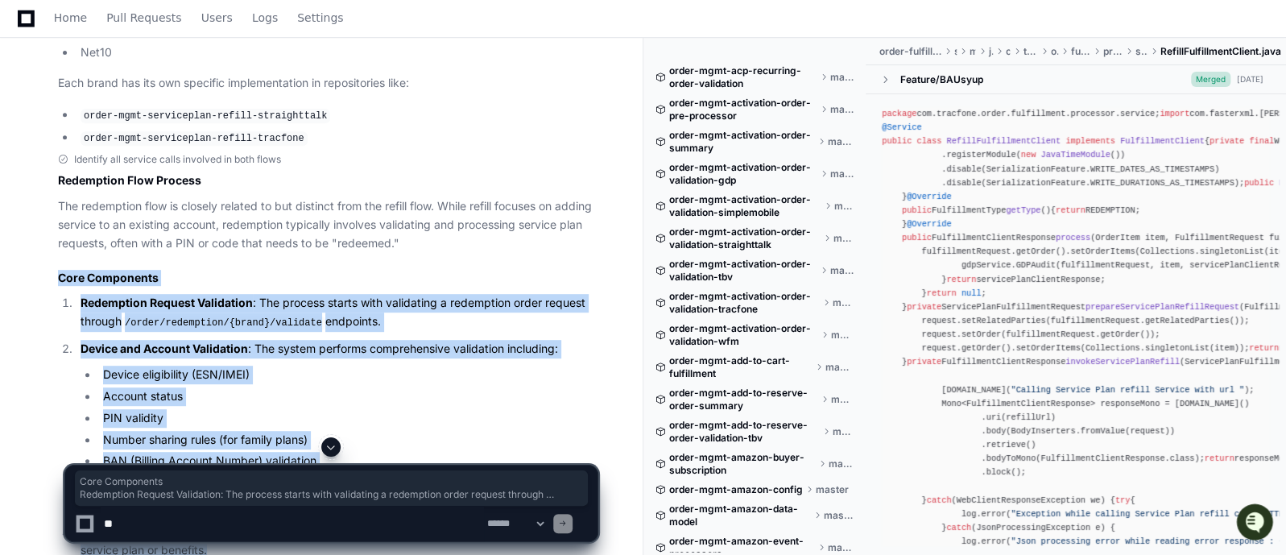
drag, startPoint x: 55, startPoint y: 167, endPoint x: 221, endPoint y: 435, distance: 314.5
copy article "Core Components Redemption Request Validation : The process starts with validat…"
click at [307, 406] on ol "Redemption Request Validation : The process starts with validating a redemption…" at bounding box center [327, 427] width 539 height 266
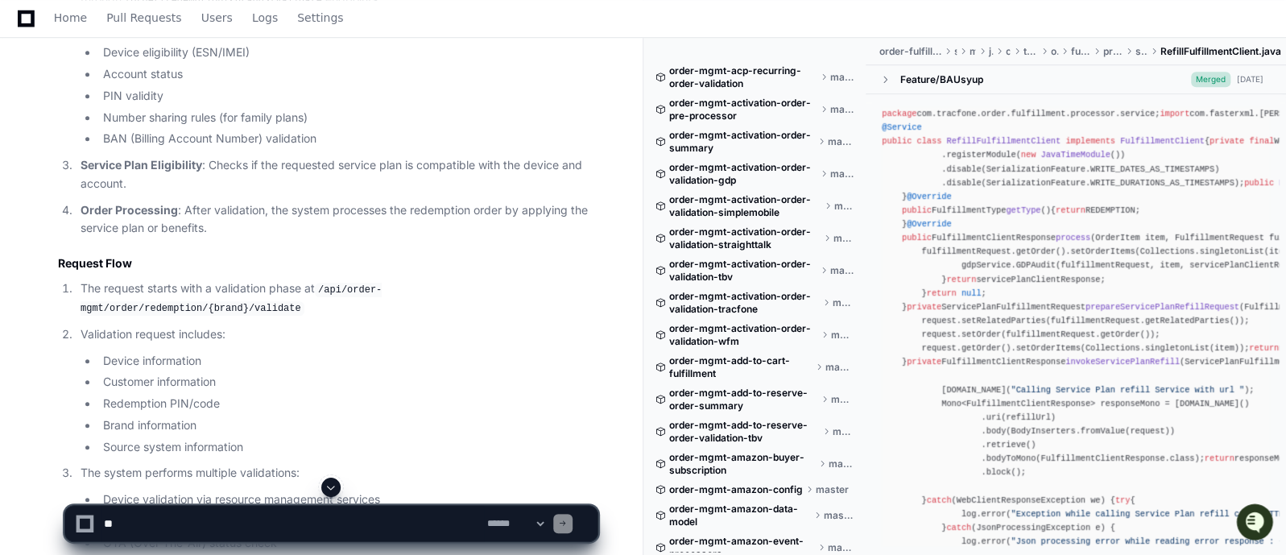
scroll to position [47008, 0]
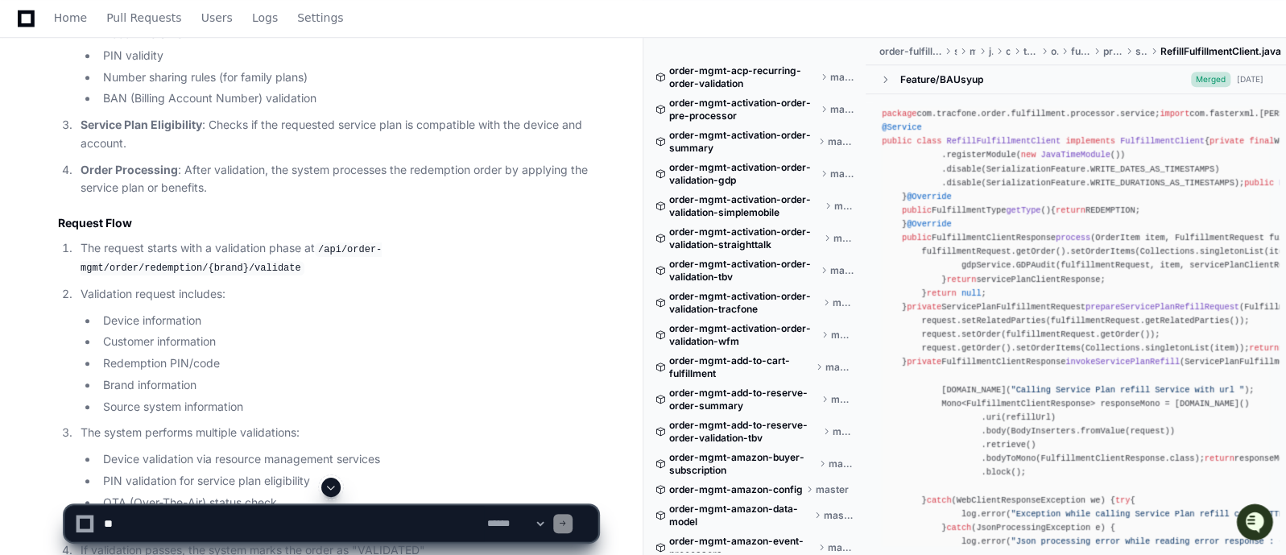
click at [526, 541] on p "If validation passes, the system marks the order as "VALIDATED"" at bounding box center [339, 550] width 517 height 19
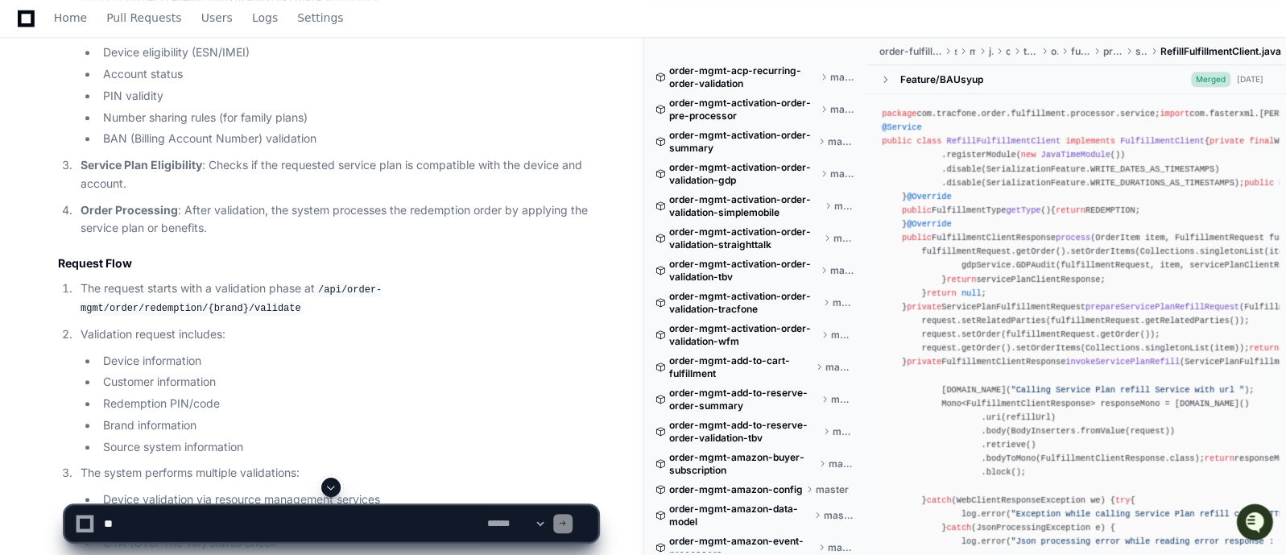
scroll to position [46928, 0]
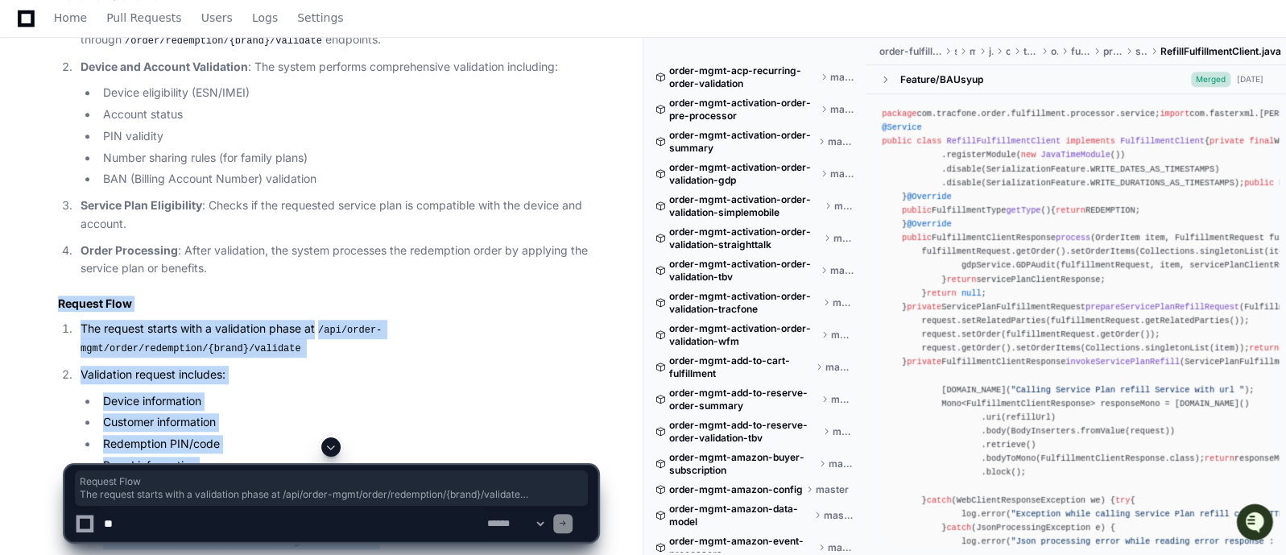
drag, startPoint x: 59, startPoint y: 194, endPoint x: 392, endPoint y: 416, distance: 400.6
click at [392, 416] on article "Redemption Flow Process The redemption flow is closely related to but distinct …" at bounding box center [327, 428] width 539 height 1074
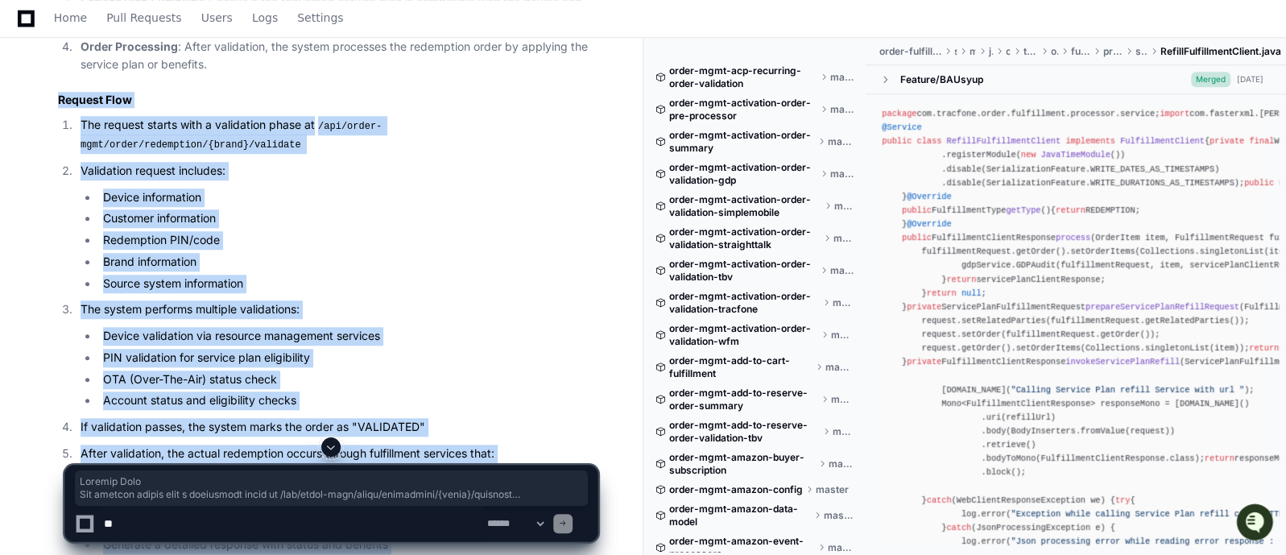
scroll to position [47184, 0]
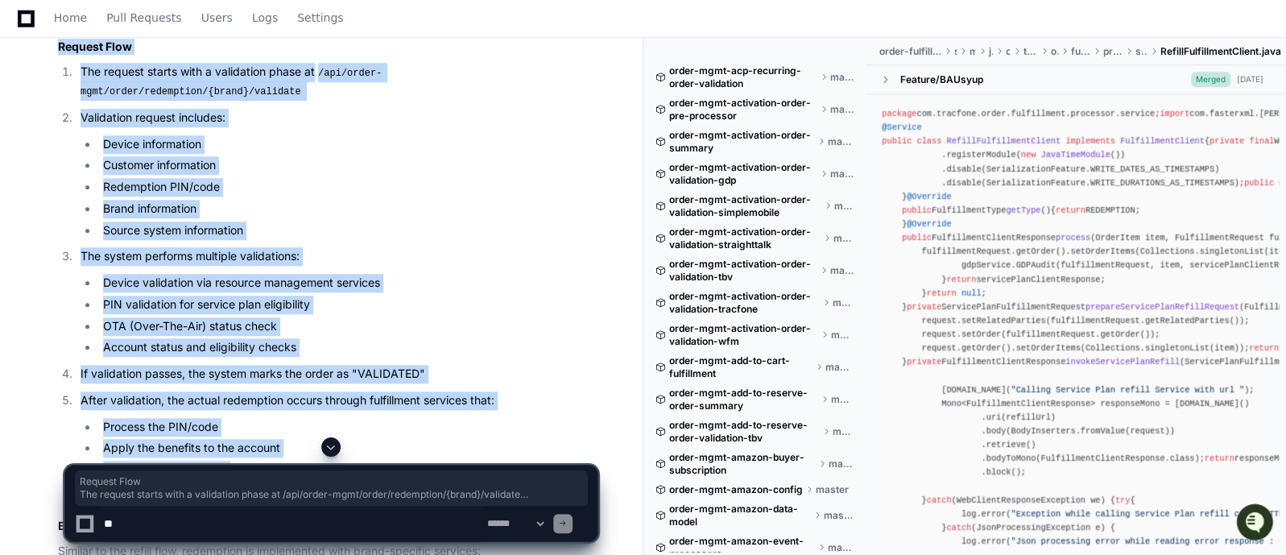
click at [418, 482] on li "Generate a detailed response with status and benefits" at bounding box center [347, 491] width 499 height 19
copy article "Request Flow The request starts with a validation phase at /api/order-mgmt/orde…"
click at [443, 482] on li "Generate a detailed response with status and benefits" at bounding box center [347, 491] width 499 height 19
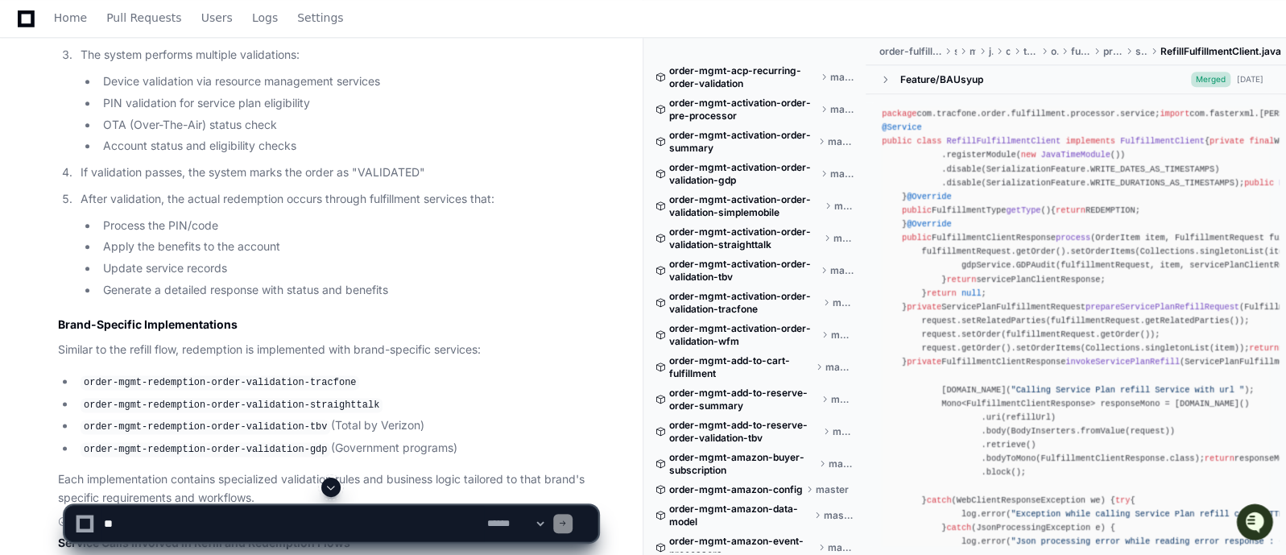
scroll to position [47426, 0]
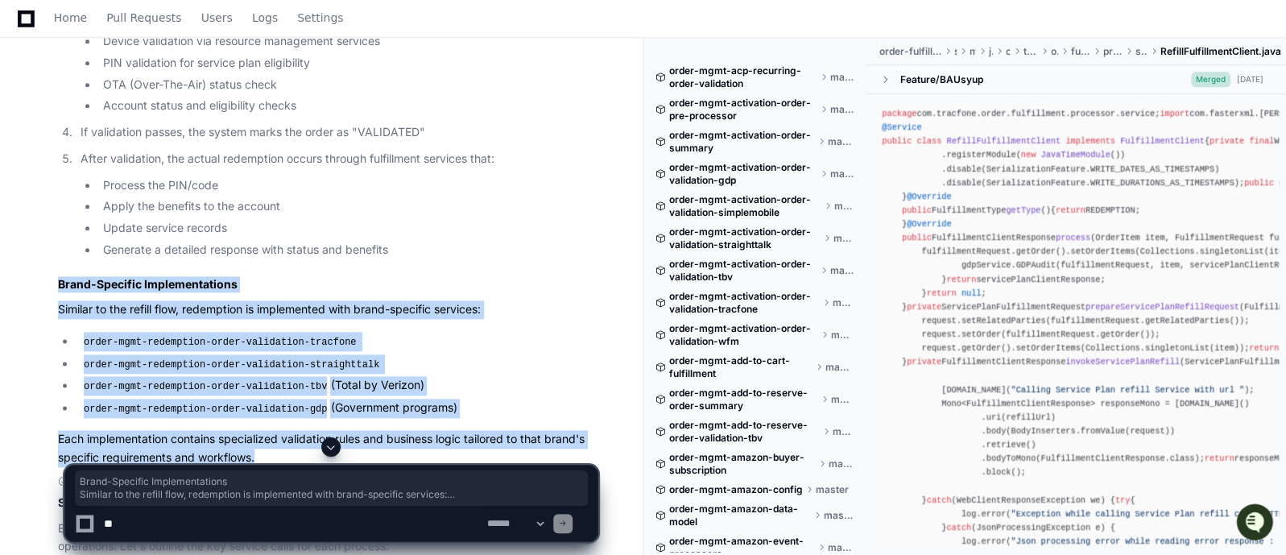
drag, startPoint x: 52, startPoint y: 149, endPoint x: 324, endPoint y: 333, distance: 329.3
click at [377, 430] on p "Each implementation contains specialized validation rules and business logic ta…" at bounding box center [327, 448] width 539 height 37
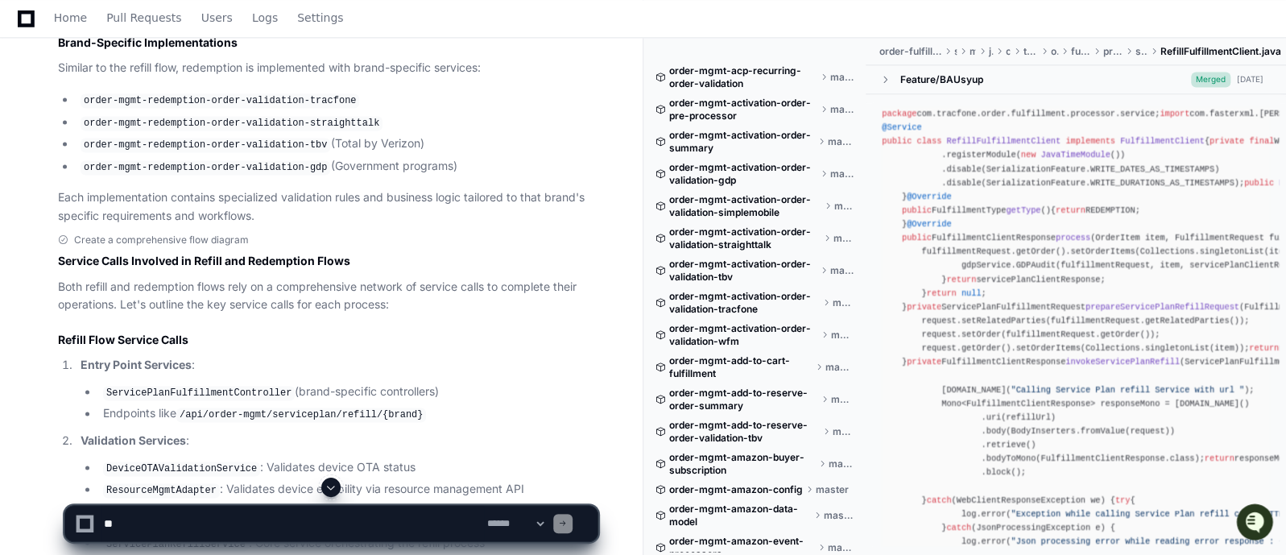
scroll to position [47708, 0]
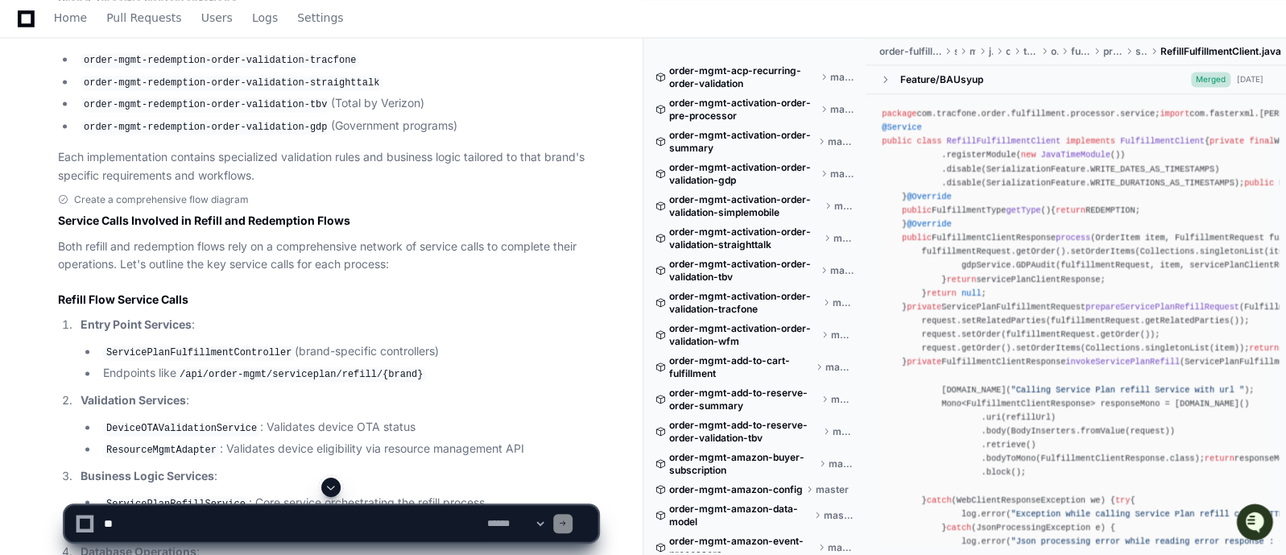
click at [436, 391] on li "Validation Services : DeviceOTAValidationService : Validates device OTA status …" at bounding box center [337, 425] width 522 height 68
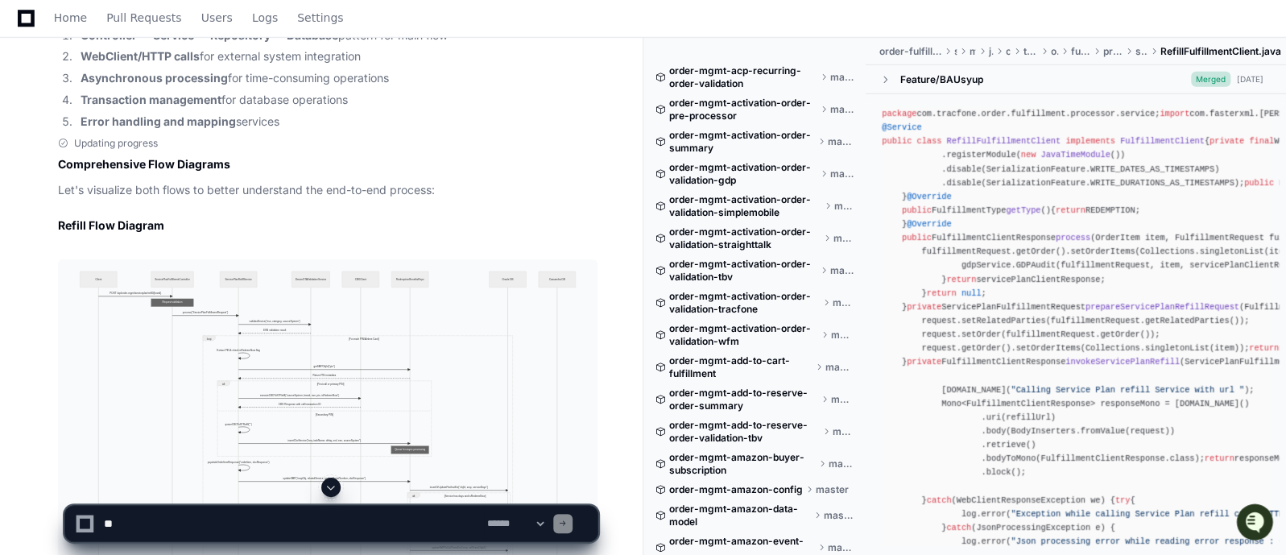
scroll to position [49207, 0]
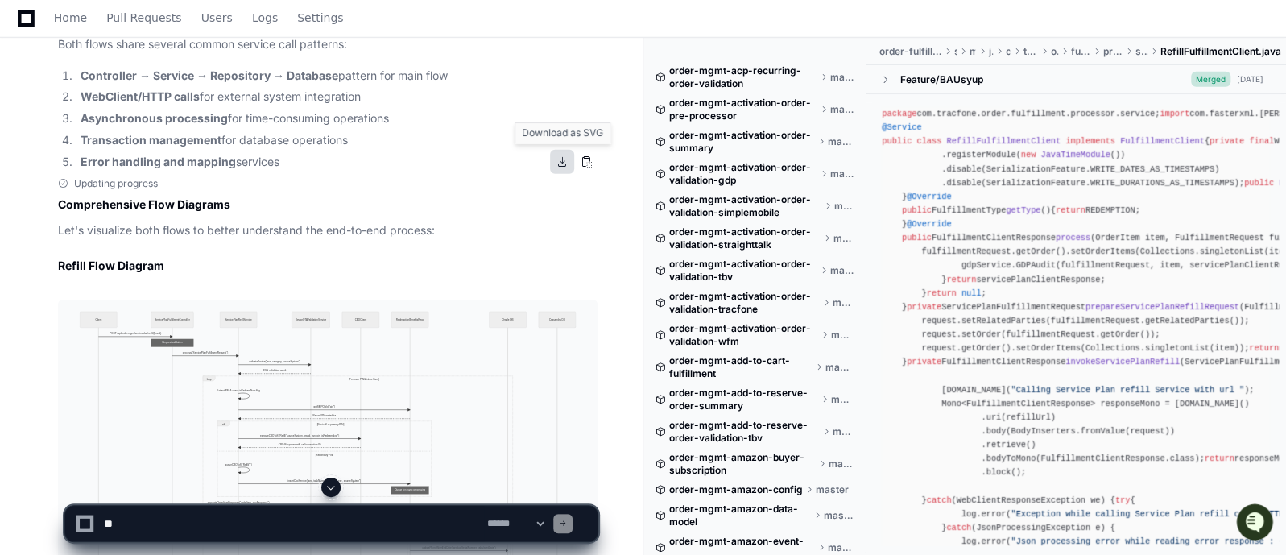
click at [563, 163] on button at bounding box center [562, 162] width 24 height 24
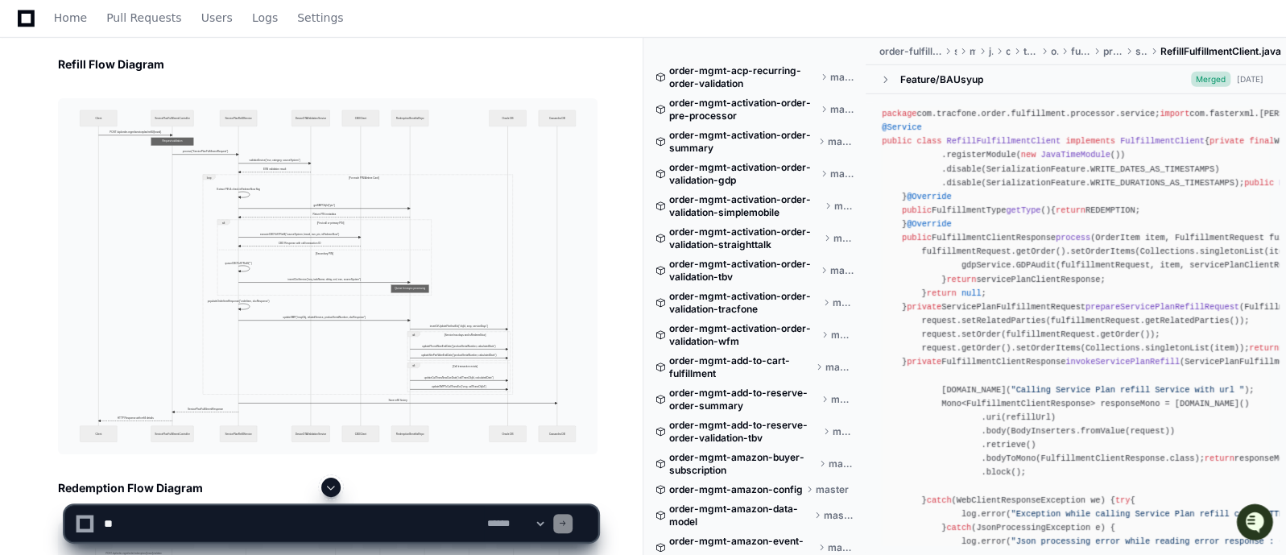
scroll to position [49448, 0]
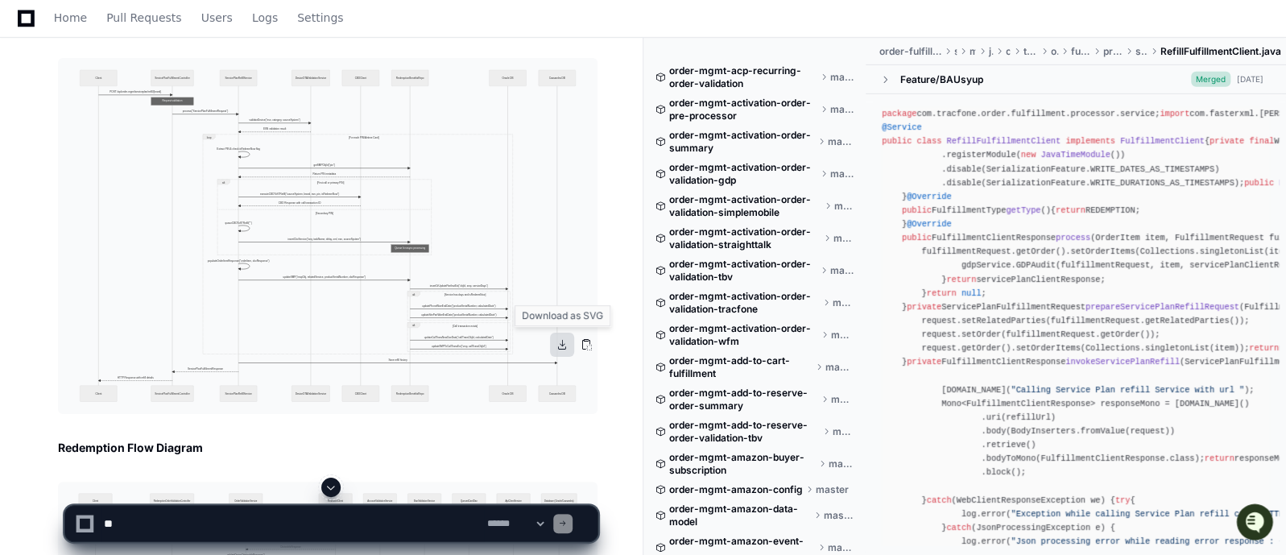
click at [563, 348] on button at bounding box center [562, 344] width 24 height 24
click at [406, 440] on h3 "Redemption Flow Diagram" at bounding box center [327, 448] width 539 height 16
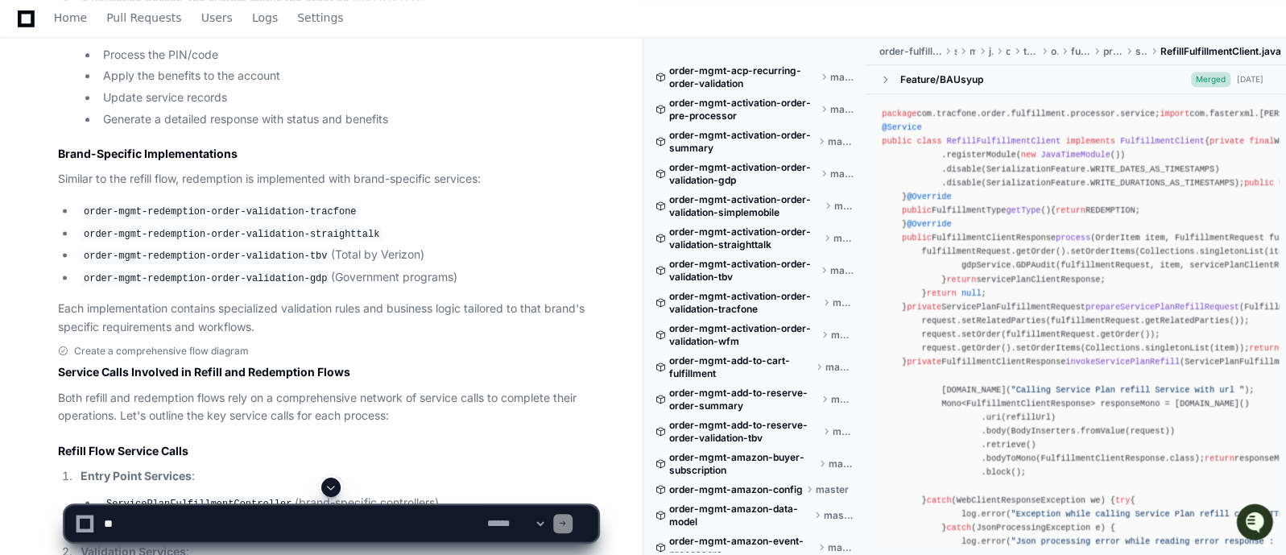
scroll to position [47597, 0]
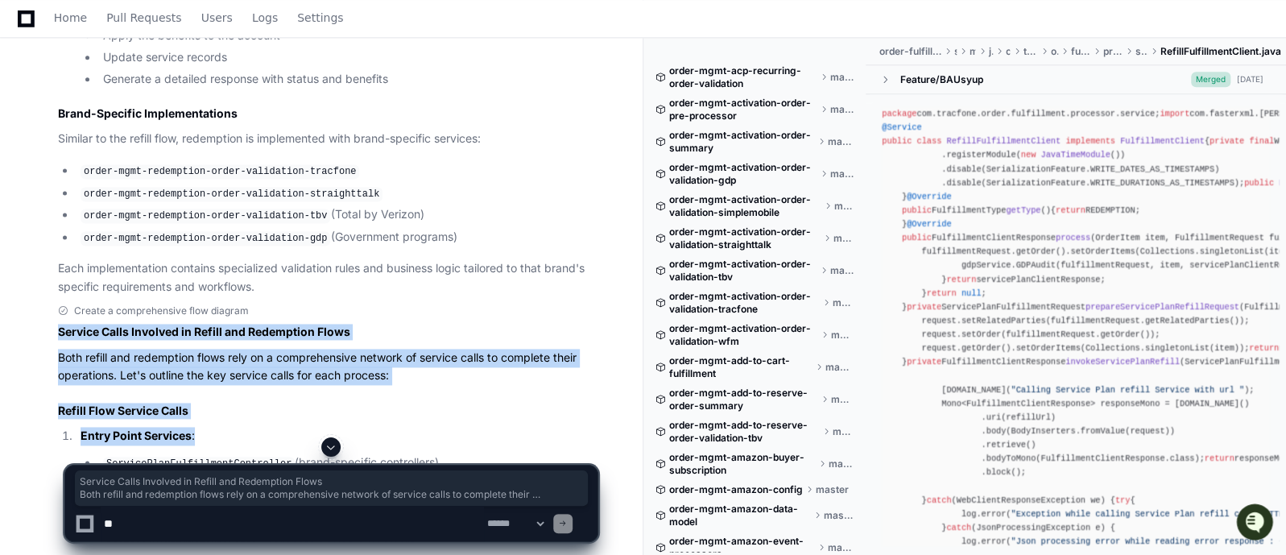
drag, startPoint x: 48, startPoint y: 199, endPoint x: 196, endPoint y: 296, distance: 177.3
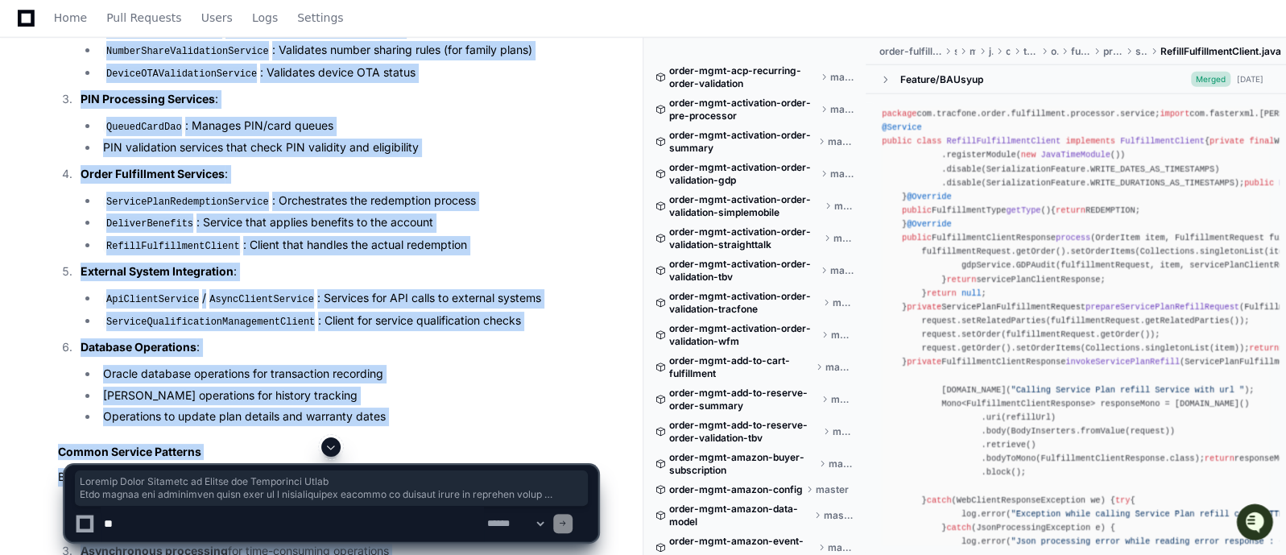
scroll to position [49158, 0]
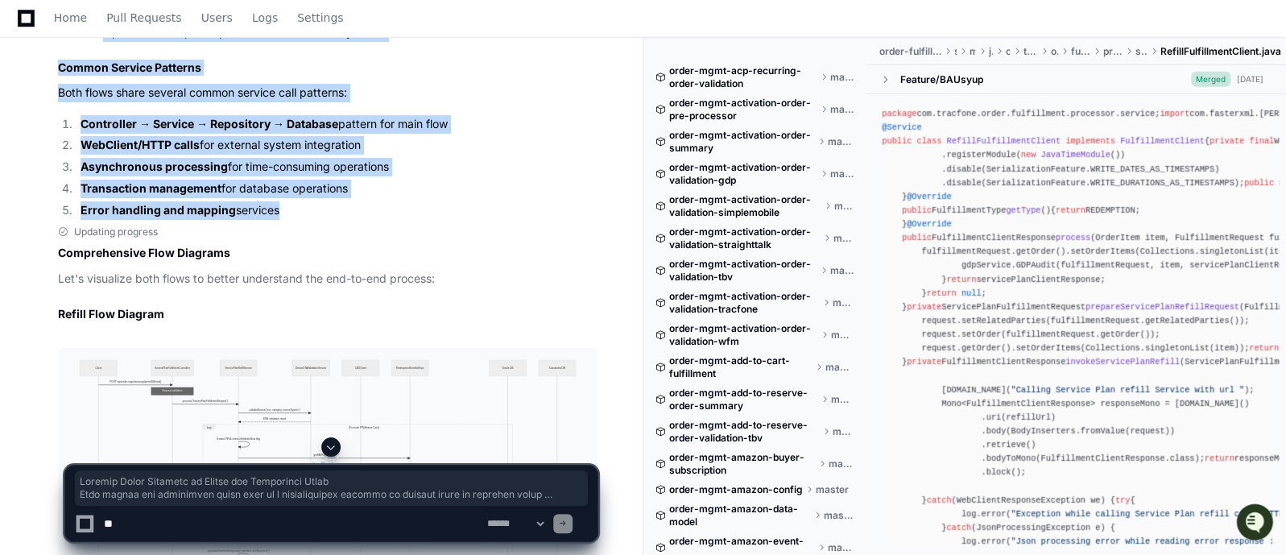
copy article "Service Calls Involved in Refill and Redemption Flows Both refill and redemptio…"
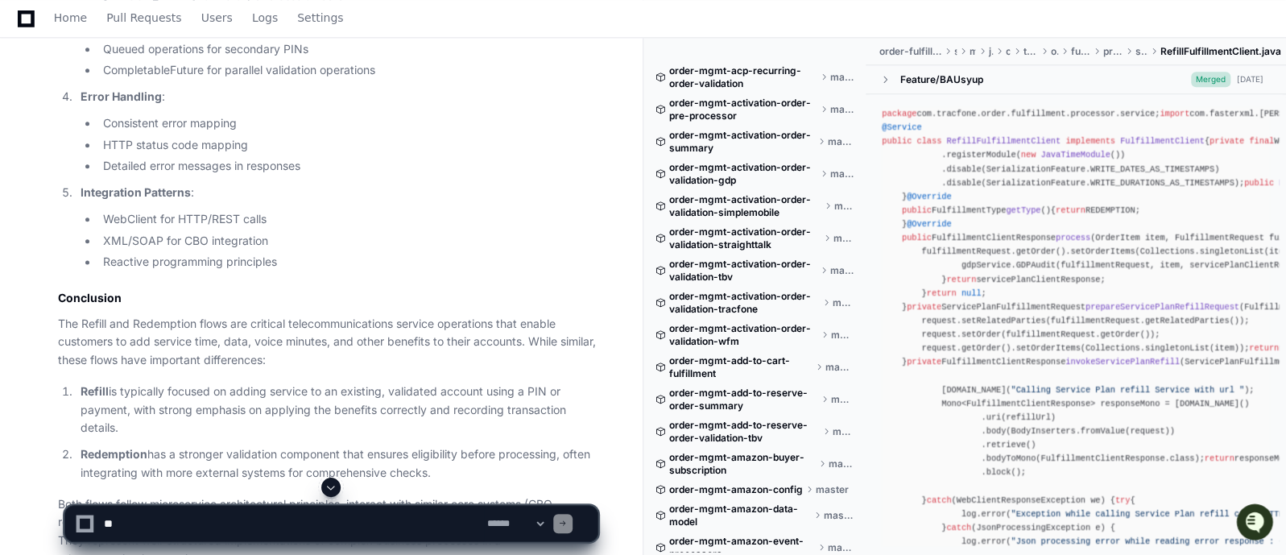
scroll to position [51372, 0]
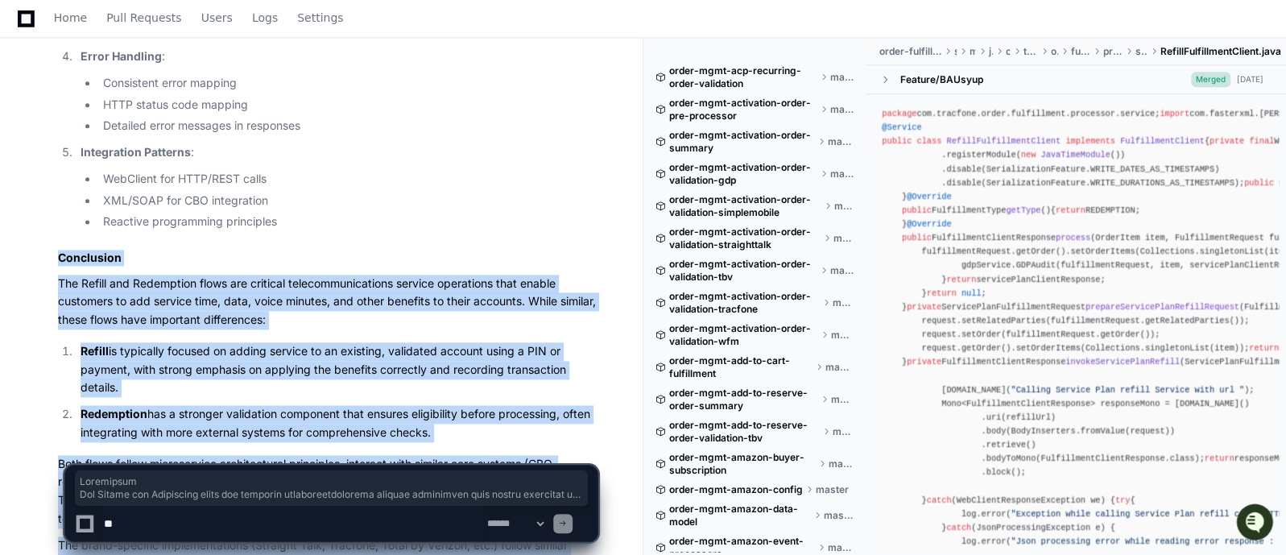
drag, startPoint x: 367, startPoint y: 428, endPoint x: 58, endPoint y: 102, distance: 449.3
copy article "Conclusion The Refill and Redemption flows are critical telecommunications serv…"
